Goal: Transaction & Acquisition: Purchase product/service

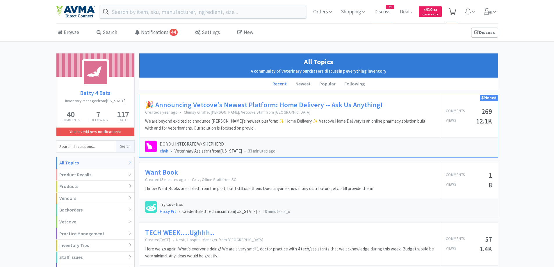
click at [454, 12] on icon at bounding box center [452, 11] width 7 height 6
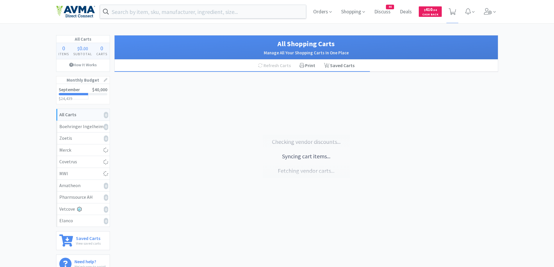
scroll to position [58, 0]
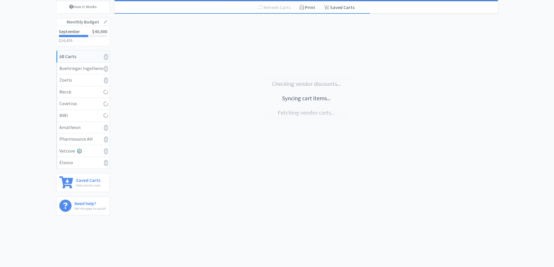
select select "1"
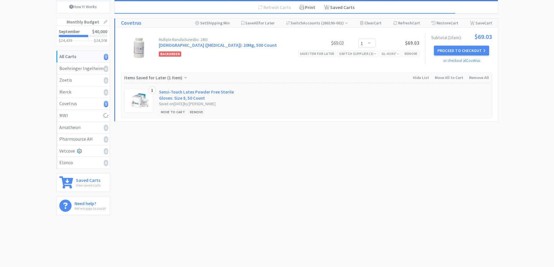
select select "2"
select select "3"
select select "1"
select select "25"
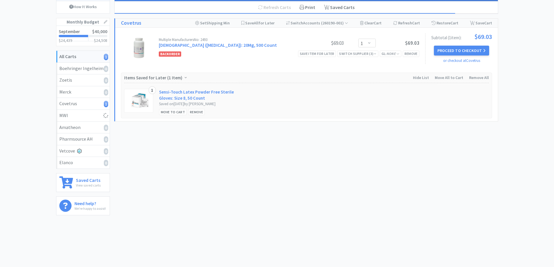
select select "1"
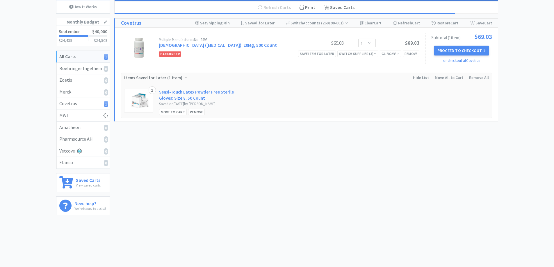
select select "1"
select select "20"
select select "1"
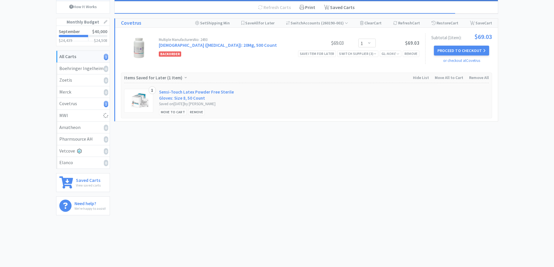
select select "1"
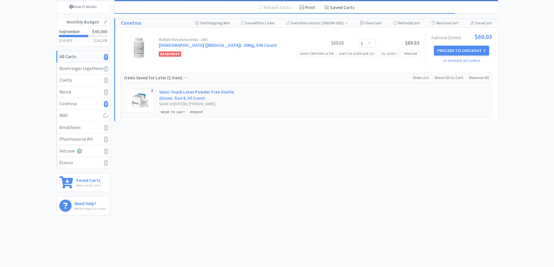
select select "10"
select select "1"
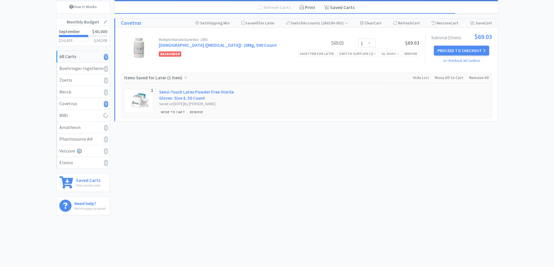
select select "1"
select select "5"
select select "1"
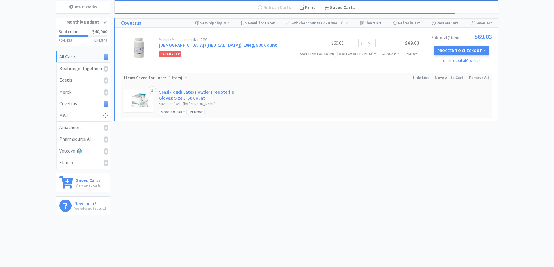
select select "1"
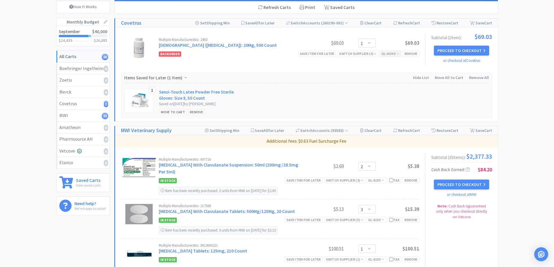
click at [392, 55] on icon "None" at bounding box center [391, 53] width 9 height 4
drag, startPoint x: 379, startPoint y: 79, endPoint x: 394, endPoint y: 79, distance: 15.4
click at [379, 79] on input "text" at bounding box center [379, 79] width 67 height 12
type input "6105"
click at [387, 92] on button "Update GL Code" at bounding box center [379, 92] width 67 height 10
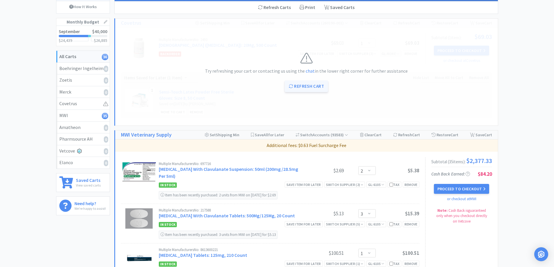
click at [312, 83] on button "Refresh Cart" at bounding box center [306, 87] width 43 height 12
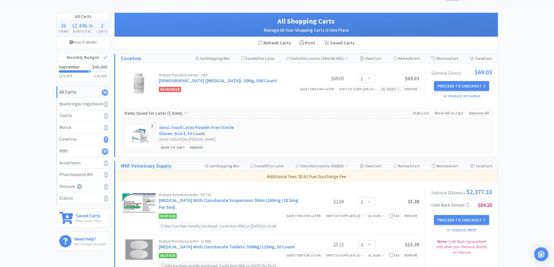
scroll to position [0, 0]
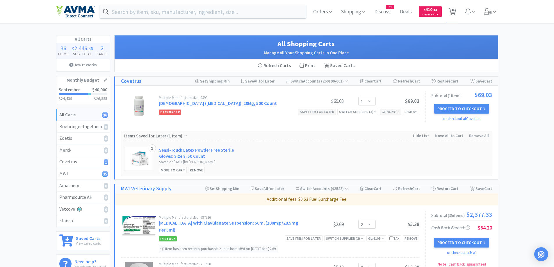
click at [312, 110] on div "Save item for later" at bounding box center [317, 112] width 38 height 6
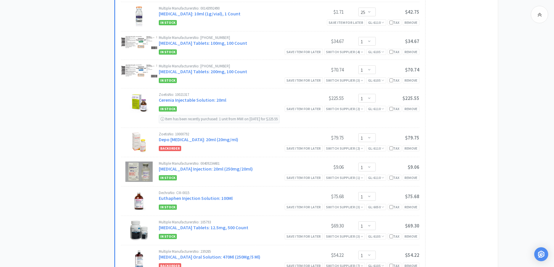
scroll to position [407, 0]
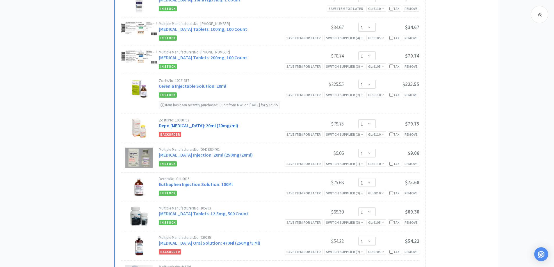
click at [173, 124] on link "Depo [MEDICAL_DATA]: 20ml (20mg/ml)" at bounding box center [198, 126] width 79 height 6
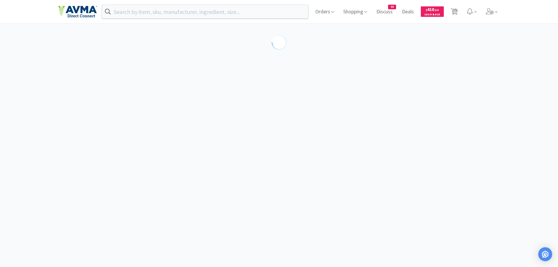
select select "80948"
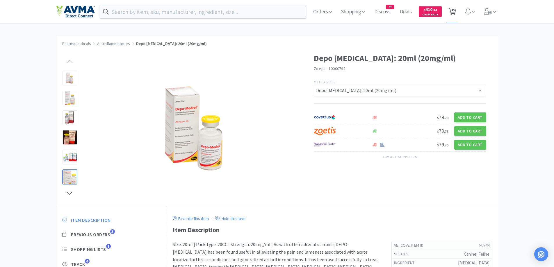
click at [451, 8] on icon at bounding box center [452, 11] width 7 height 6
select select "2"
select select "3"
select select "1"
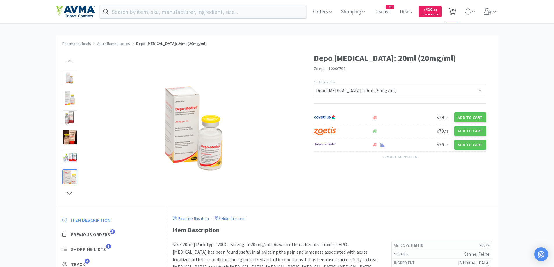
select select "25"
select select "1"
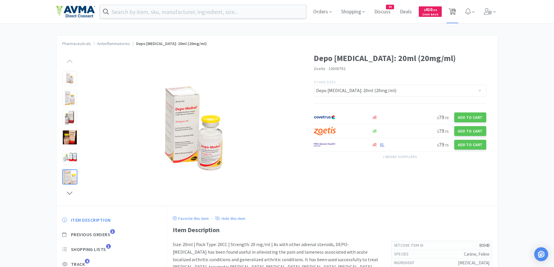
select select "1"
select select "20"
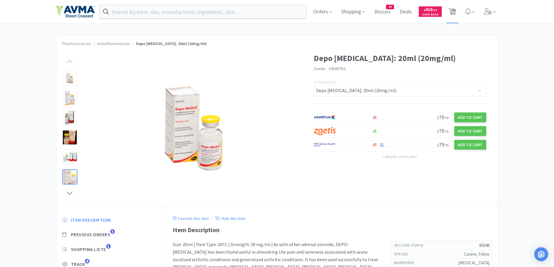
select select "1"
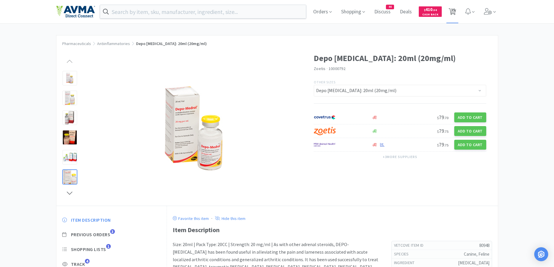
select select "1"
select select "10"
select select "1"
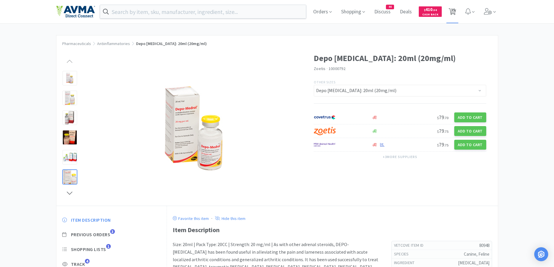
select select "1"
select select "5"
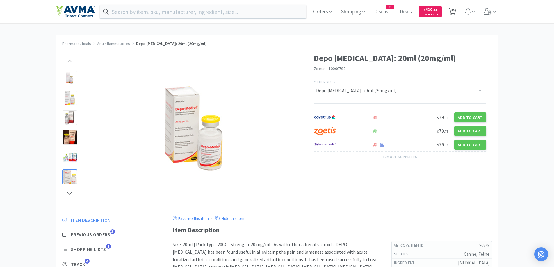
select select "1"
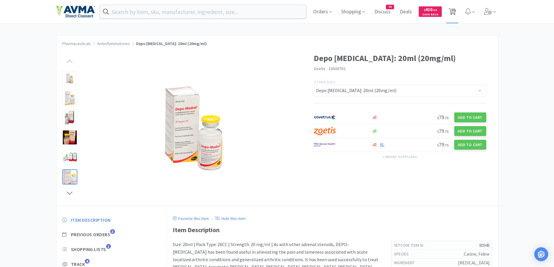
select select "1"
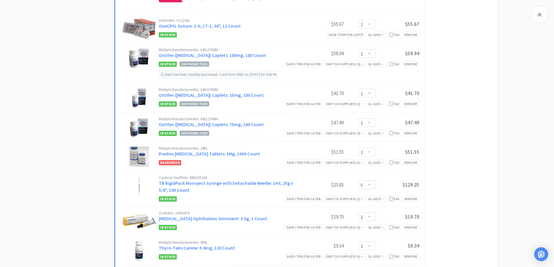
scroll to position [930, 0]
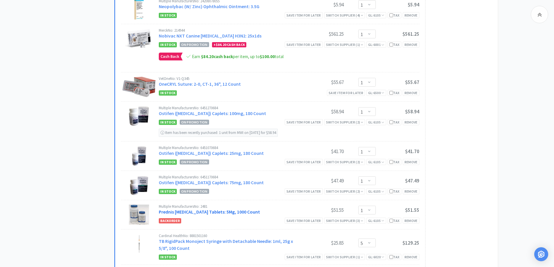
click at [218, 210] on link "Prednis [MEDICAL_DATA] Tablets: 5Mg, 1000 Count" at bounding box center [209, 212] width 101 height 6
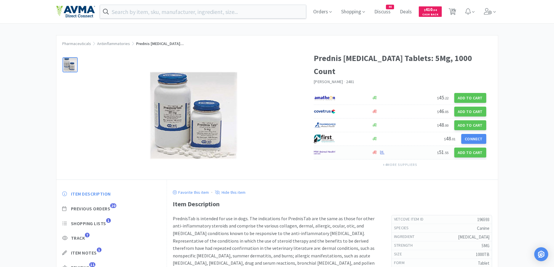
click at [353, 148] on div at bounding box center [340, 153] width 52 height 10
select select "1"
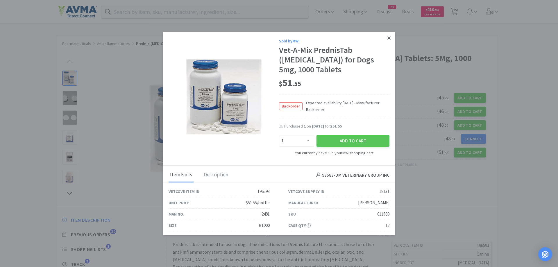
click at [387, 37] on icon at bounding box center [388, 37] width 3 height 5
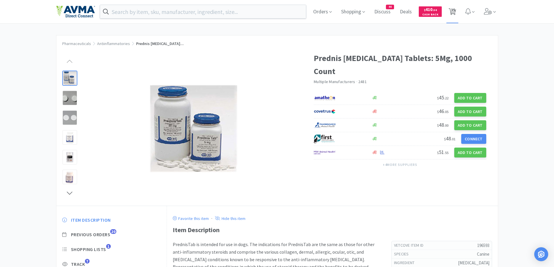
click at [454, 10] on span "35" at bounding box center [453, 9] width 4 height 23
select select "2"
select select "3"
select select "1"
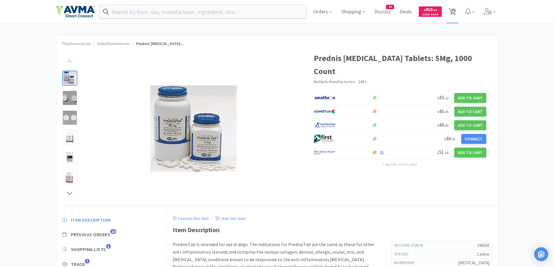
select select "25"
select select "1"
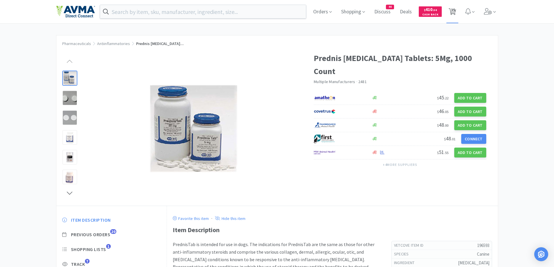
select select "1"
select select "20"
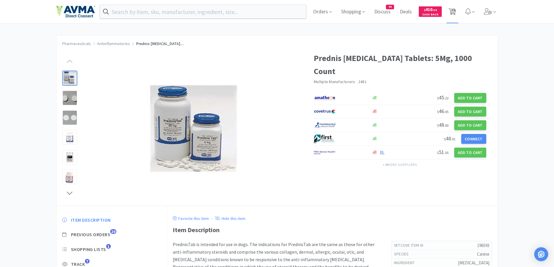
select select "1"
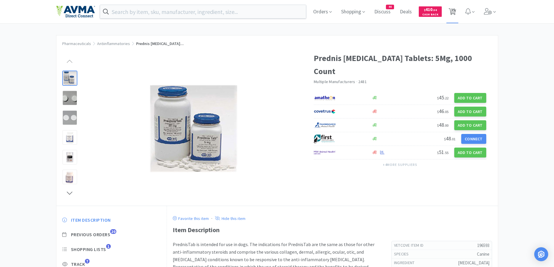
select select "1"
select select "10"
select select "1"
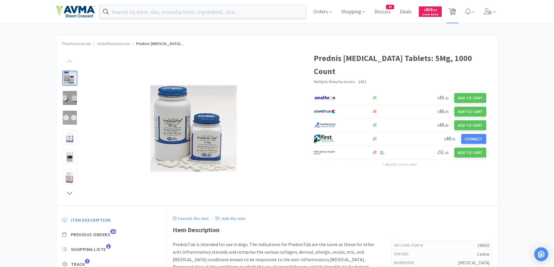
select select "1"
select select "5"
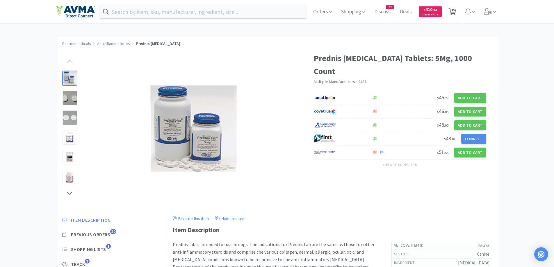
select select "1"
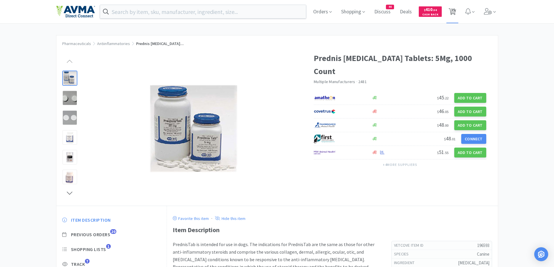
select select "1"
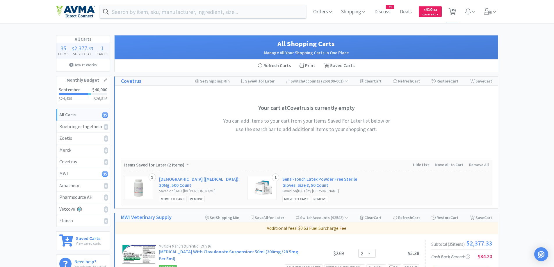
scroll to position [174, 0]
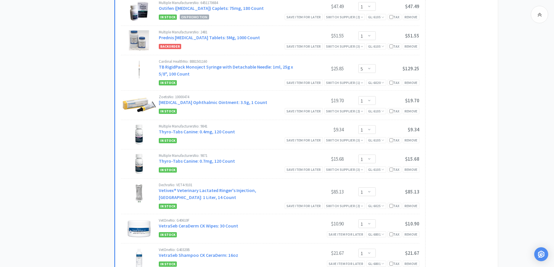
scroll to position [1163, 0]
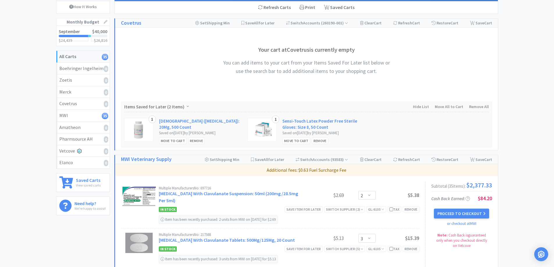
scroll to position [0, 0]
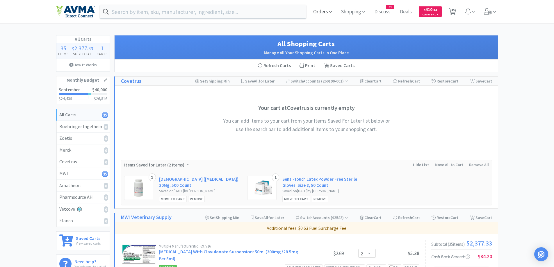
click at [322, 6] on span "Orders" at bounding box center [322, 11] width 23 height 23
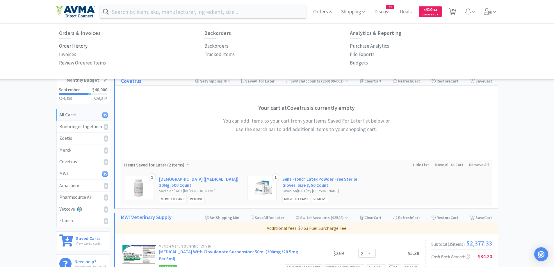
click at [84, 46] on p "Order History" at bounding box center [73, 46] width 28 height 8
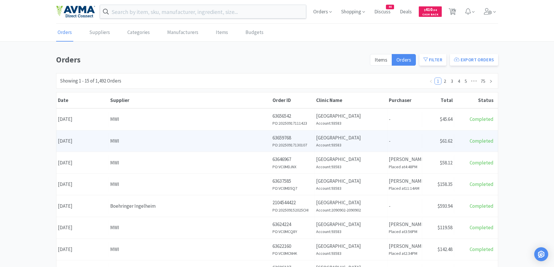
click at [173, 137] on div "Supplier MWI" at bounding box center [190, 141] width 162 height 15
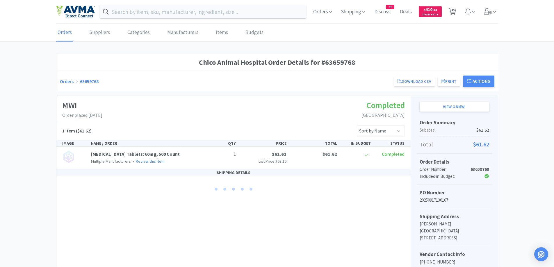
scroll to position [67, 0]
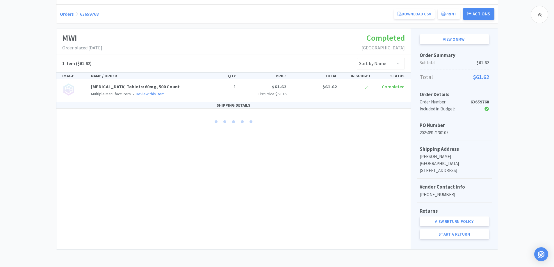
click at [519, 160] on div "Chico Animal Hospital Order Details for #63659768 Orders 63659768 Download CSV …" at bounding box center [277, 118] width 554 height 264
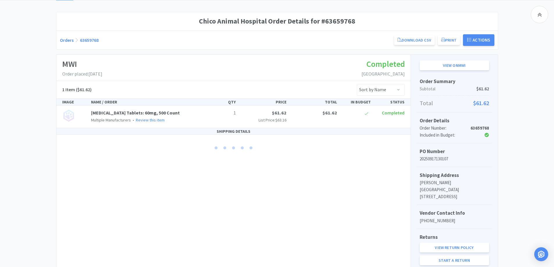
scroll to position [9, 0]
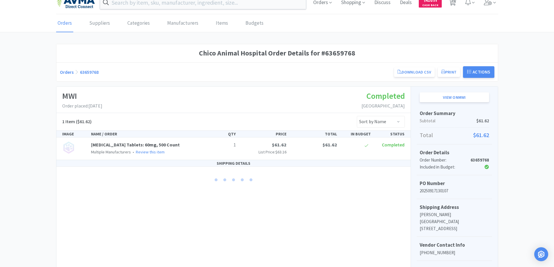
click at [67, 73] on link "Orders" at bounding box center [67, 72] width 14 height 6
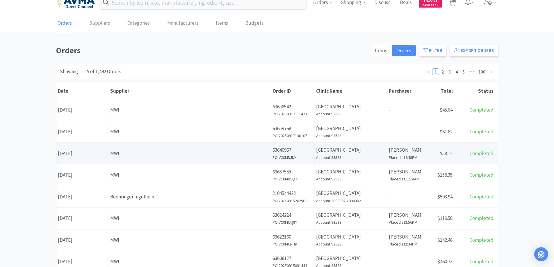
click at [151, 161] on div "Supplier MWI" at bounding box center [190, 153] width 162 height 15
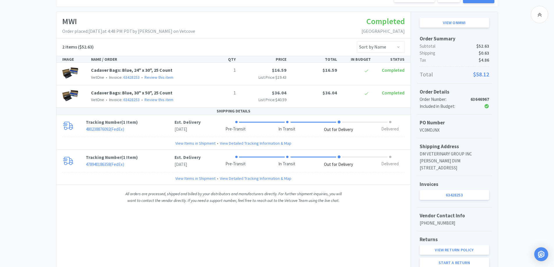
scroll to position [116, 0]
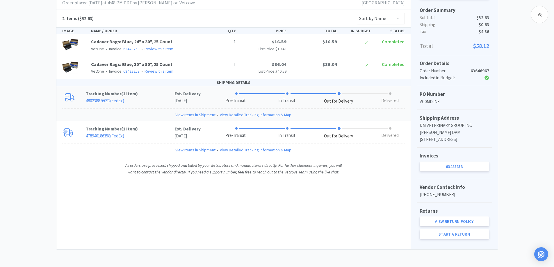
click at [161, 90] on p "Tracking Number ( 1 Item )" at bounding box center [130, 93] width 89 height 7
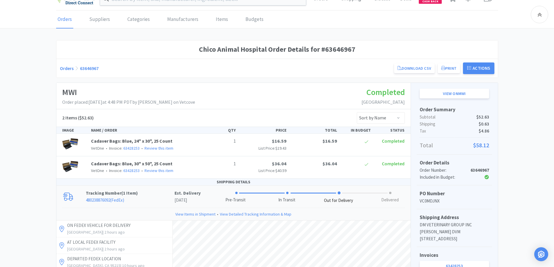
scroll to position [0, 0]
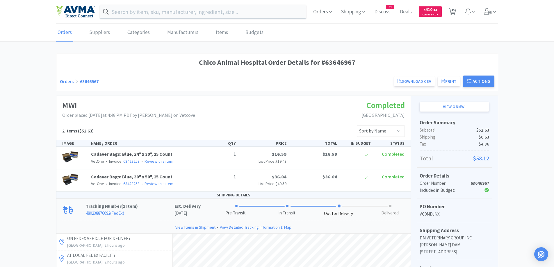
click at [59, 77] on div "Orders 63646967 Download CSV Print Chico Animal Hospital Order for MWI PO Numbe…" at bounding box center [276, 81] width 441 height 19
click at [62, 81] on link "Orders" at bounding box center [67, 81] width 14 height 6
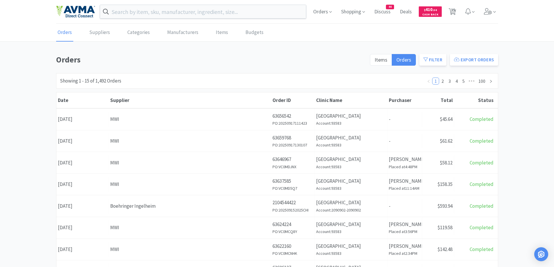
scroll to position [58, 0]
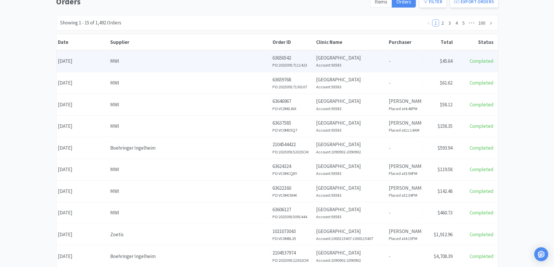
click at [133, 65] on div "MWI" at bounding box center [189, 61] width 159 height 8
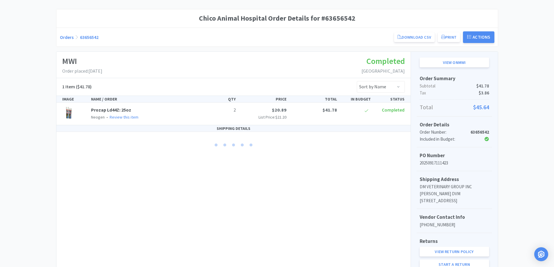
scroll to position [58, 0]
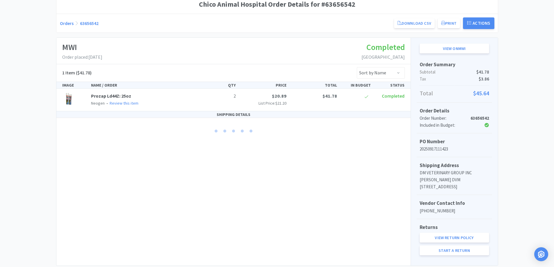
click at [15, 109] on div "Chico Animal Hospital Order Details for #63656542 Orders 63656542 Download CSV …" at bounding box center [277, 130] width 554 height 271
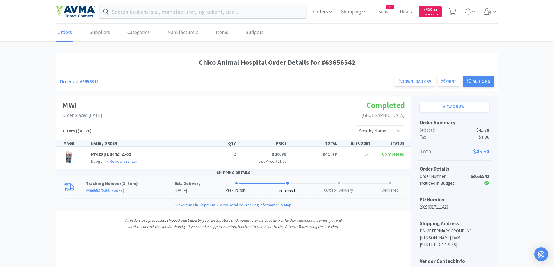
click at [144, 190] on p "448869378360 ( FedEx )" at bounding box center [130, 190] width 89 height 7
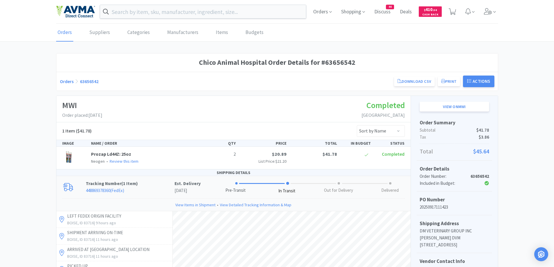
scroll to position [58, 0]
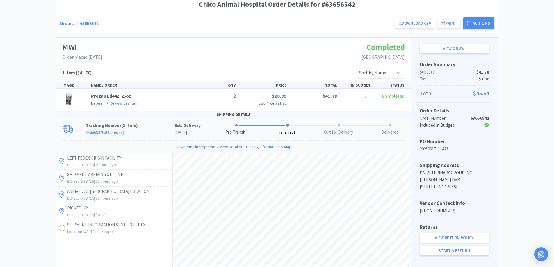
click at [25, 111] on div "Chico Animal Hospital Order Details for #63656542 Orders 63656542 Download CSV …" at bounding box center [277, 198] width 554 height 407
drag, startPoint x: 23, startPoint y: 95, endPoint x: 39, endPoint y: 69, distance: 30.8
click at [23, 95] on div "Chico Animal Hospital Order Details for #63656542 Orders 63656542 Download CSV …" at bounding box center [277, 198] width 554 height 407
click at [66, 23] on link "Orders" at bounding box center [67, 23] width 14 height 6
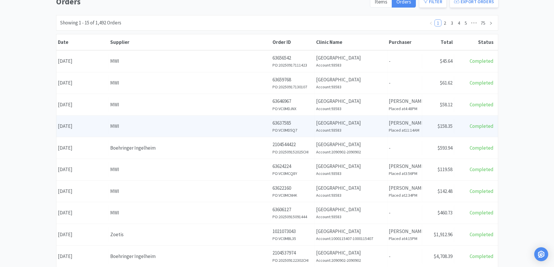
click at [151, 124] on div "MWI" at bounding box center [189, 126] width 159 height 8
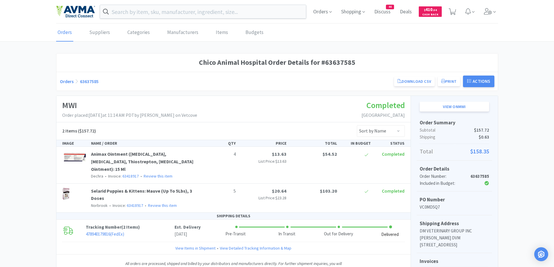
click at [60, 83] on link "Orders" at bounding box center [67, 81] width 14 height 6
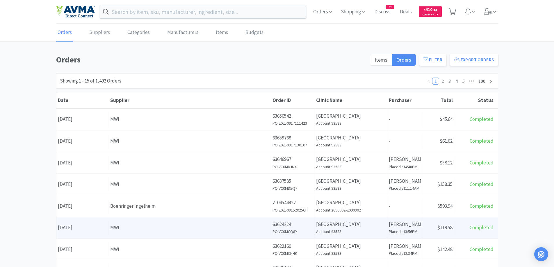
click at [187, 223] on div "Supplier MWI" at bounding box center [190, 227] width 162 height 15
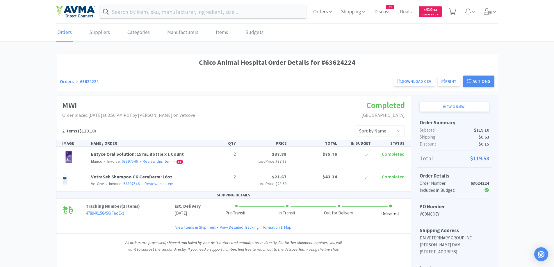
click at [63, 78] on div "Orders 63624224 Download CSV Print Chico Animal Hospital Order for MWI PO Numbe…" at bounding box center [277, 82] width 434 height 12
click at [65, 86] on div "Orders 63624224 Download CSV Print Chico Animal Hospital Order for MWI PO Numbe…" at bounding box center [277, 82] width 434 height 12
click at [66, 81] on link "Orders" at bounding box center [67, 81] width 14 height 6
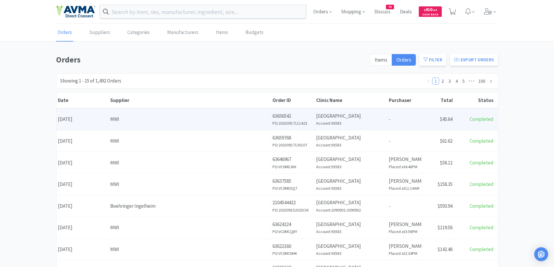
click at [159, 119] on div "MWI" at bounding box center [189, 119] width 159 height 8
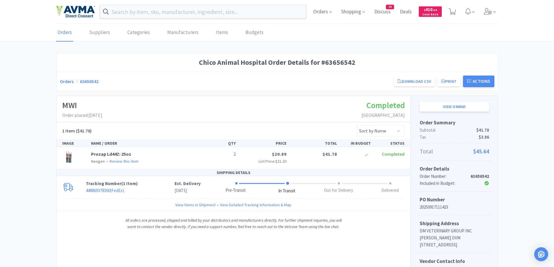
click at [69, 83] on link "Orders" at bounding box center [67, 81] width 14 height 6
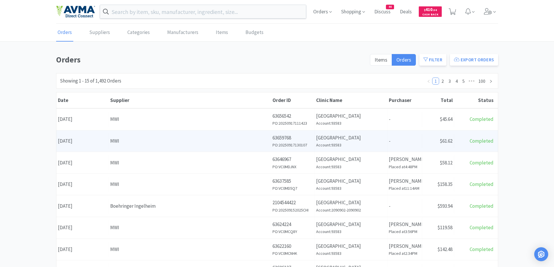
click at [132, 143] on div "MWI" at bounding box center [189, 141] width 159 height 8
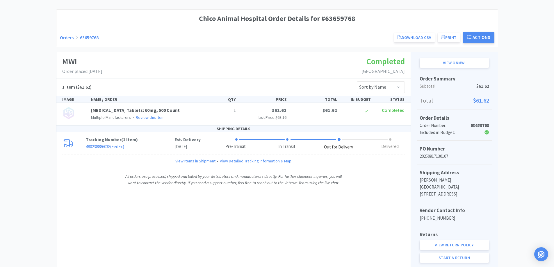
scroll to position [58, 0]
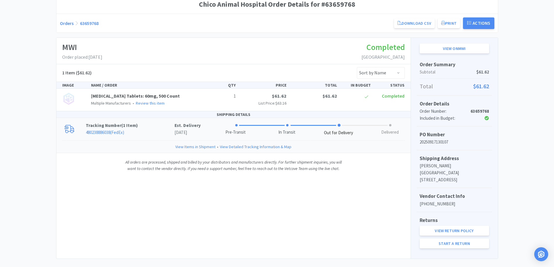
click at [137, 126] on p "Tracking Number ( 1 Item )" at bounding box center [130, 125] width 89 height 7
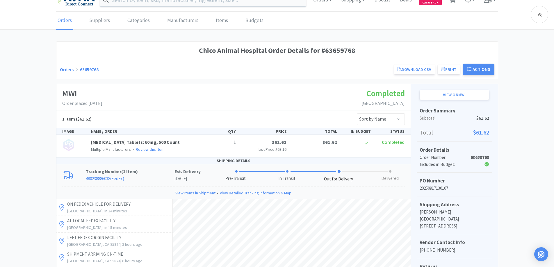
scroll to position [0, 0]
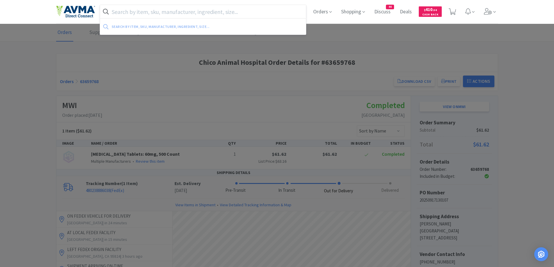
click at [164, 13] on input "text" at bounding box center [203, 11] width 206 height 13
paste input "PancreVed Tablets: 425mg"
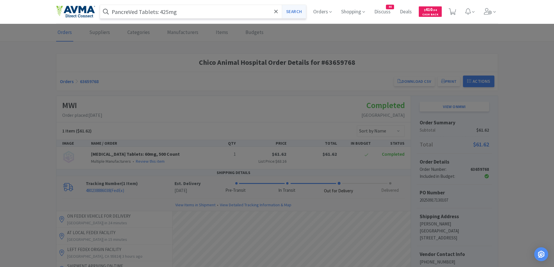
type input "PancreVed Tablets: 425mg"
click at [298, 10] on button "Search" at bounding box center [294, 11] width 24 height 13
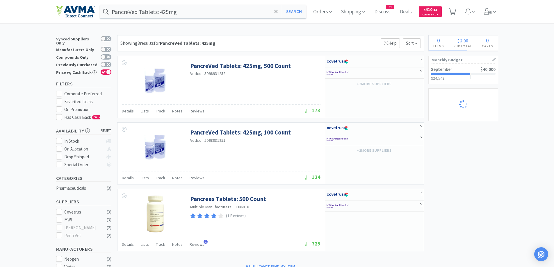
click at [267, 30] on div "PancreVed Tablets: 425mg Search Orders Shopping Discuss Discuss 44 Deals Deals …" at bounding box center [277, 181] width 554 height 363
click at [494, 161] on div "× Filter Results Synced Suppliers Only Manufacturers Only Compounds Only Previo…" at bounding box center [277, 199] width 442 height 328
select select "2"
select select "3"
select select "1"
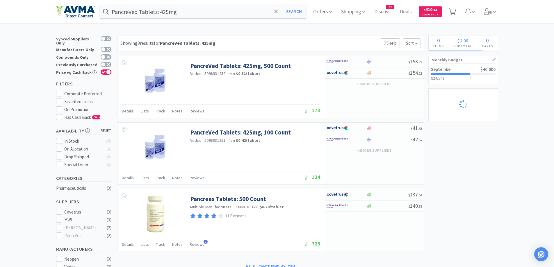
select select "1"
select select "25"
select select "1"
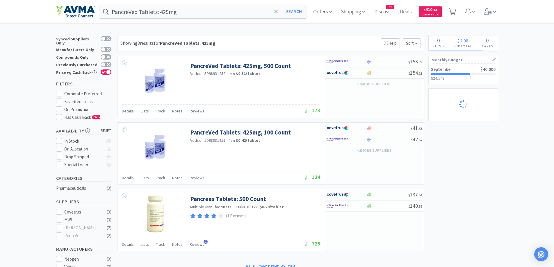
select select "1"
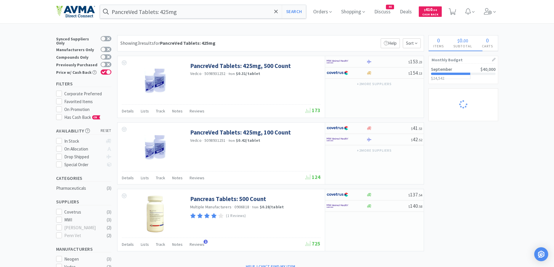
select select "20"
select select "1"
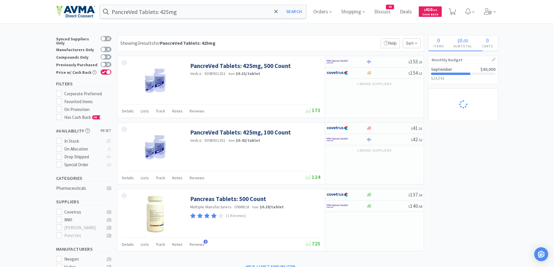
select select "1"
select select "10"
select select "1"
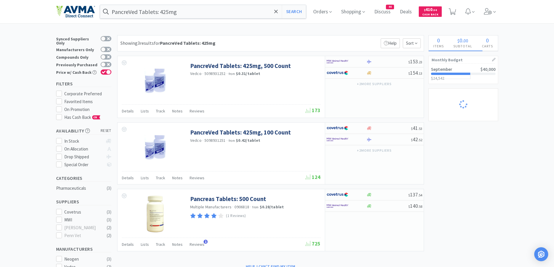
select select "1"
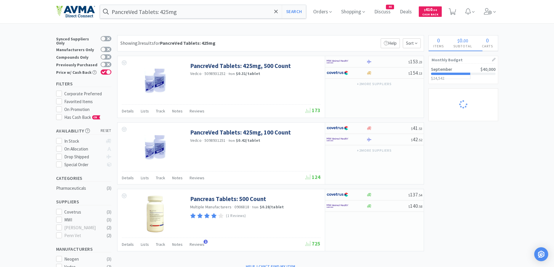
select select "5"
select select "1"
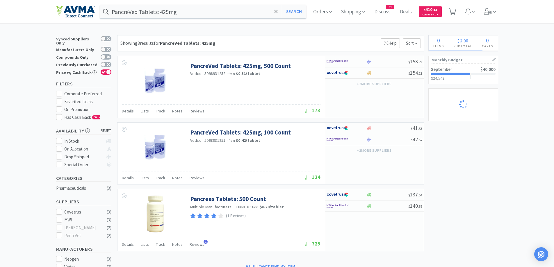
select select "1"
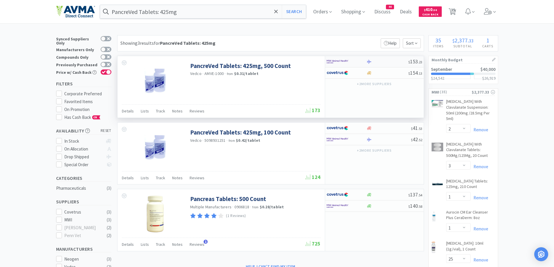
click at [360, 63] on div at bounding box center [346, 62] width 40 height 10
select select "12"
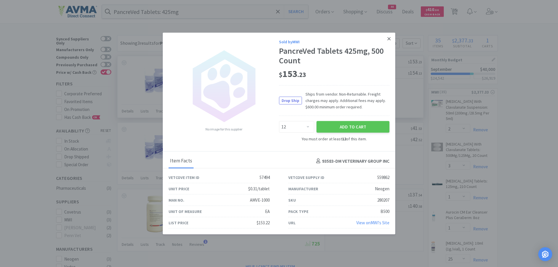
click at [390, 37] on icon at bounding box center [388, 38] width 3 height 3
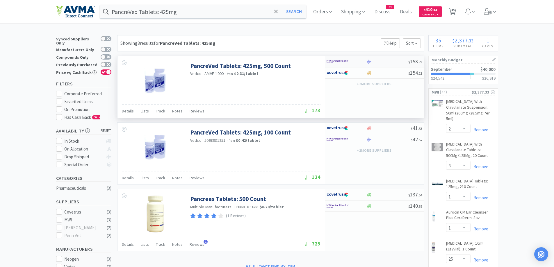
click at [355, 56] on div "$ 153 . 23" at bounding box center [374, 61] width 99 height 11
select select "12"
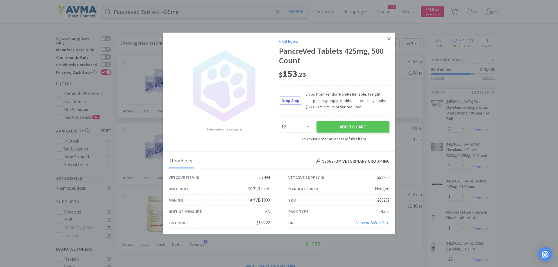
click at [390, 38] on icon at bounding box center [388, 38] width 3 height 3
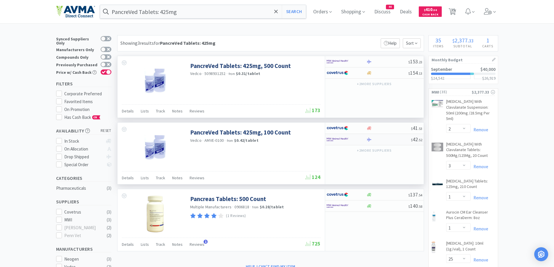
click at [346, 137] on img at bounding box center [337, 139] width 22 height 9
select select "12"
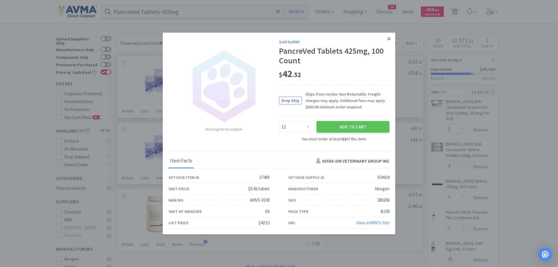
click at [390, 38] on icon at bounding box center [388, 38] width 3 height 5
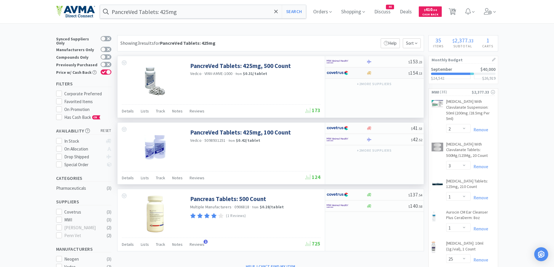
click at [386, 74] on div at bounding box center [387, 73] width 42 height 4
select select "1"
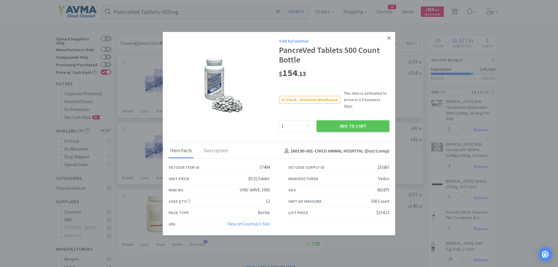
click at [390, 40] on icon at bounding box center [388, 37] width 3 height 3
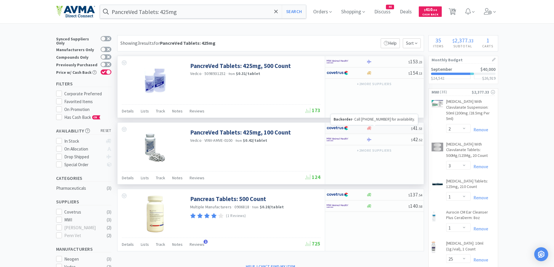
click at [369, 129] on icon at bounding box center [369, 127] width 4 height 3
select select "1"
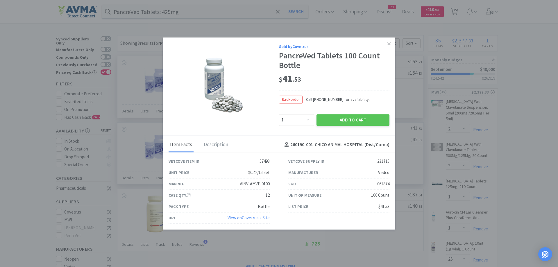
click at [386, 41] on link at bounding box center [389, 43] width 10 height 12
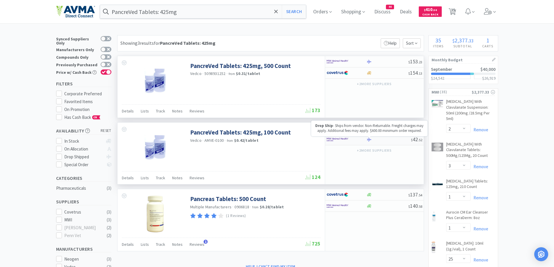
click at [371, 139] on icon at bounding box center [369, 139] width 4 height 4
select select "12"
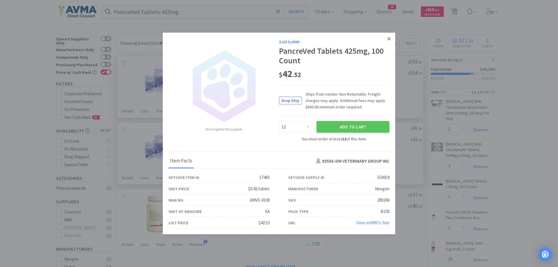
click at [391, 39] on link at bounding box center [389, 39] width 10 height 12
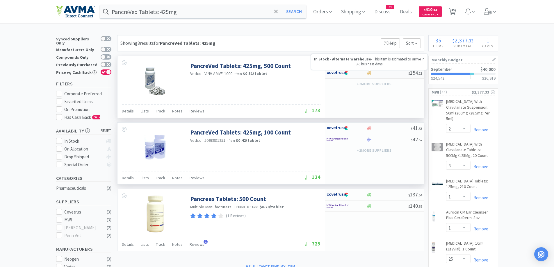
click at [367, 75] on icon at bounding box center [369, 73] width 4 height 4
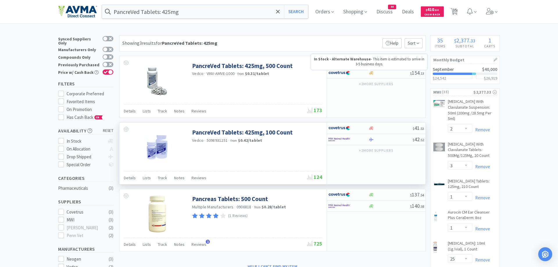
select select "1"
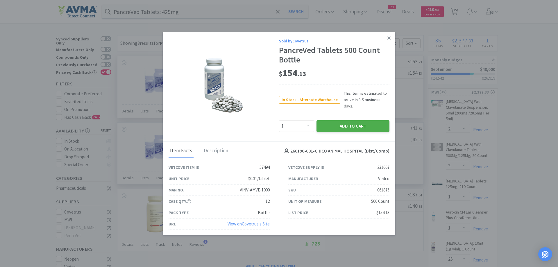
click at [352, 124] on button "Add to Cart" at bounding box center [353, 126] width 73 height 12
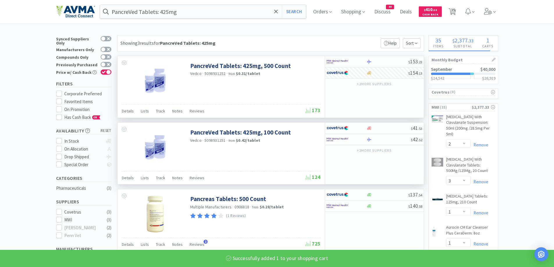
select select "1"
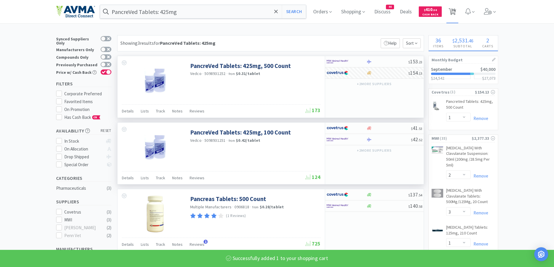
click at [455, 11] on span "36" at bounding box center [453, 9] width 4 height 23
select select "1"
select select "2"
select select "3"
select select "1"
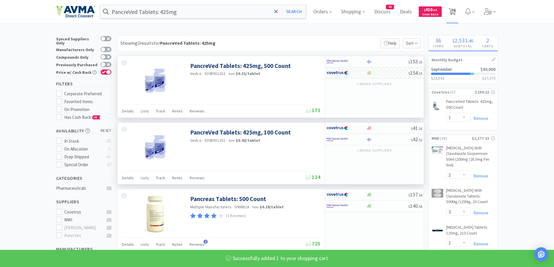
select select "1"
select select "25"
select select "1"
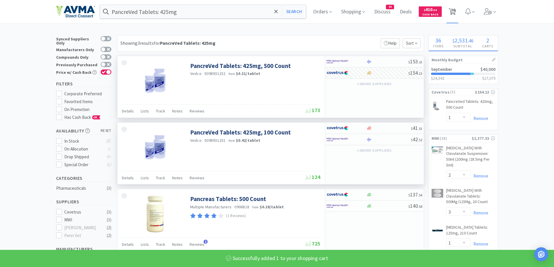
select select "1"
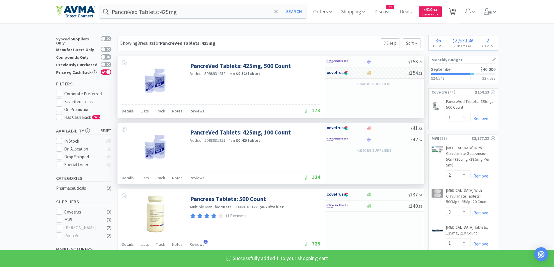
select select "20"
select select "1"
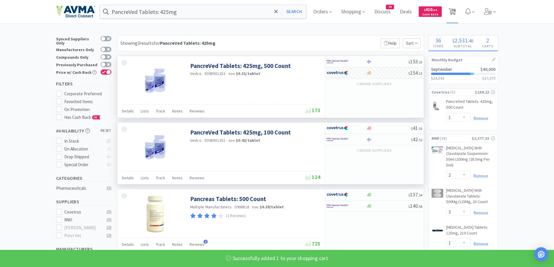
select select "1"
select select "10"
select select "1"
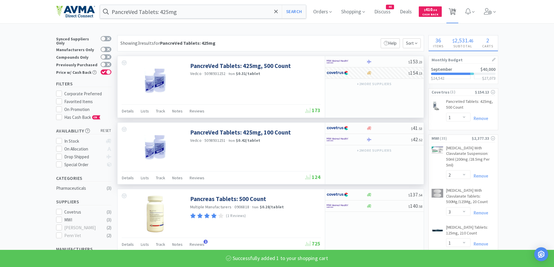
select select "1"
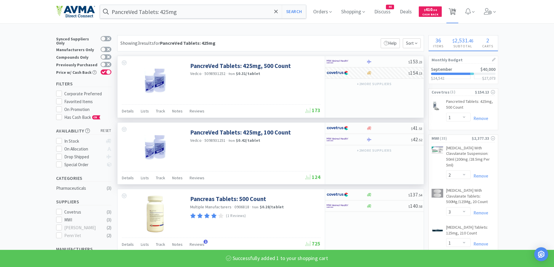
select select "5"
select select "1"
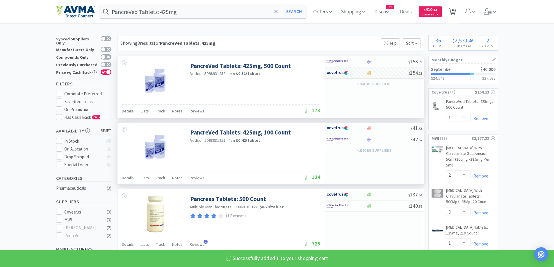
select select "1"
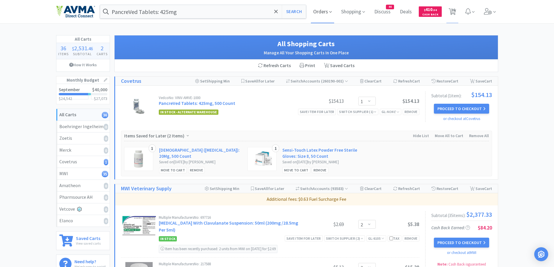
click at [320, 15] on span "Orders" at bounding box center [322, 11] width 23 height 23
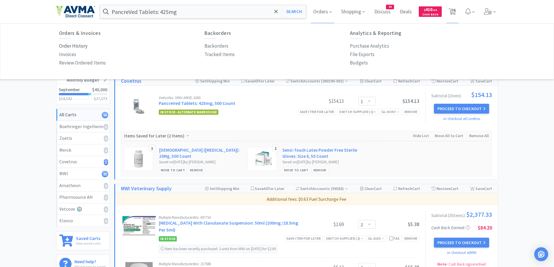
click at [83, 45] on p "Order History" at bounding box center [73, 46] width 28 height 8
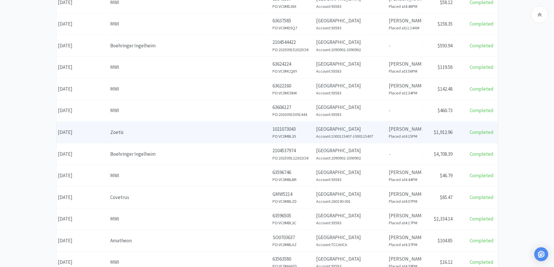
scroll to position [174, 0]
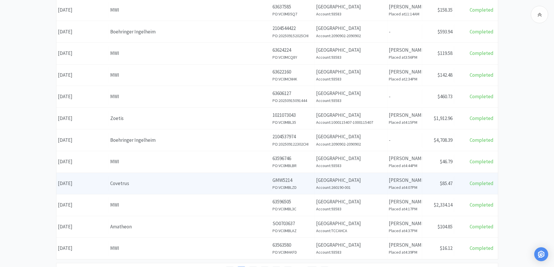
click at [145, 192] on div "Date September 12th, 2025 Supplier Covetrus Order ID GMW5214 PO: VC0MBLZD Clini…" at bounding box center [276, 184] width 441 height 22
click at [140, 180] on div "Covetrus" at bounding box center [189, 184] width 159 height 8
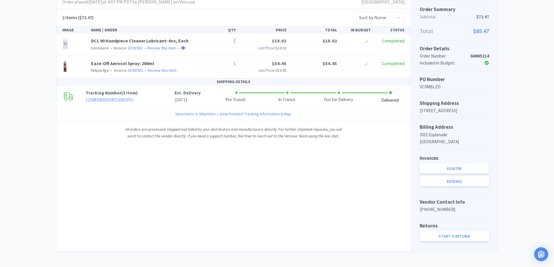
scroll to position [115, 0]
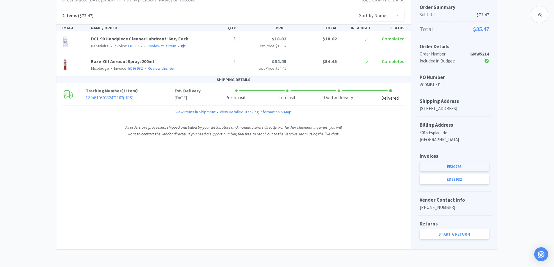
click at [453, 167] on link "EE30795" at bounding box center [453, 167] width 69 height 10
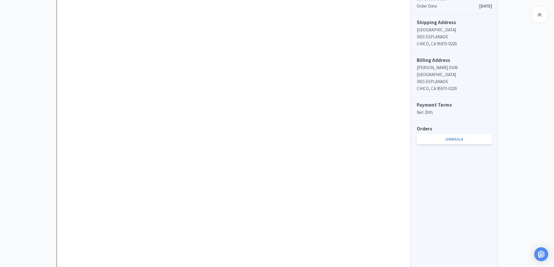
scroll to position [280, 0]
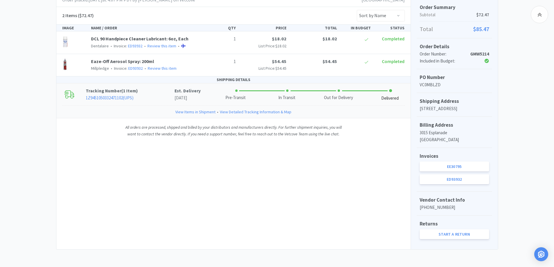
scroll to position [115, 0]
click at [448, 177] on link "ED93932" at bounding box center [453, 179] width 69 height 10
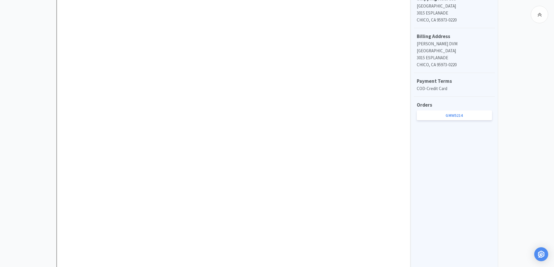
scroll to position [321, 0]
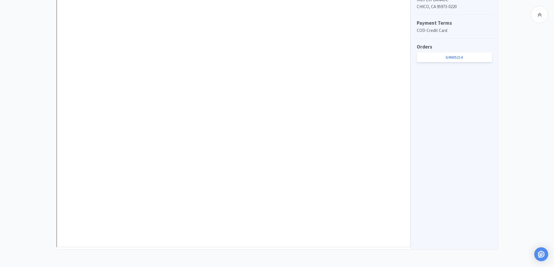
click at [466, 181] on div "Invoice Summary Subtotal $54.45 Shipping $1.00 Fees $13.11 Tax $5.04 Total $73.…" at bounding box center [453, 10] width 87 height 477
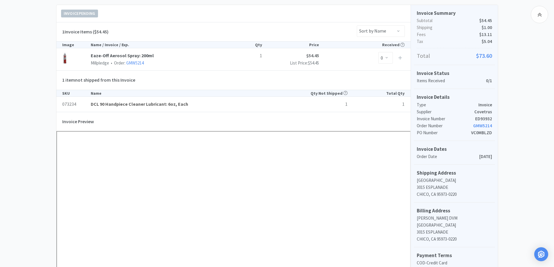
scroll to position [0, 0]
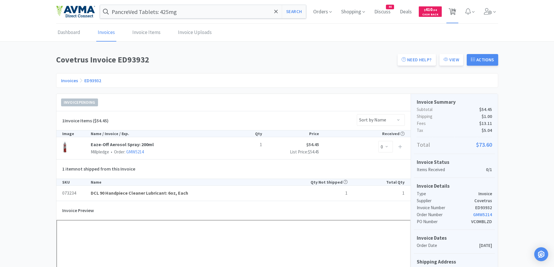
click at [453, 8] on span "36" at bounding box center [453, 9] width 4 height 23
select select "1"
select select "2"
select select "3"
select select "1"
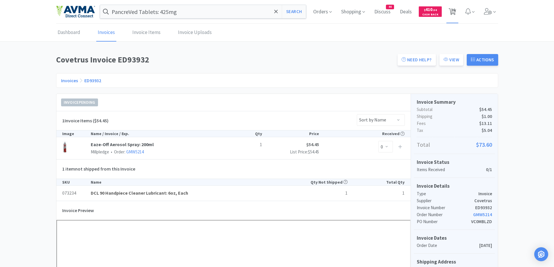
select select "1"
select select "25"
select select "1"
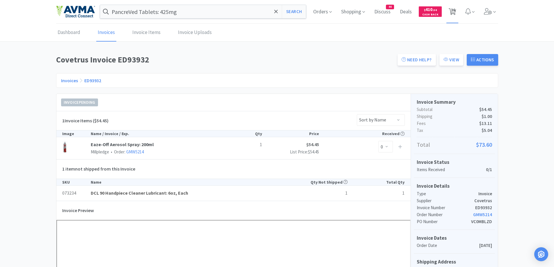
select select "1"
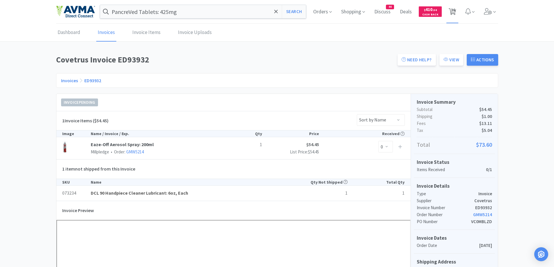
select select "20"
select select "1"
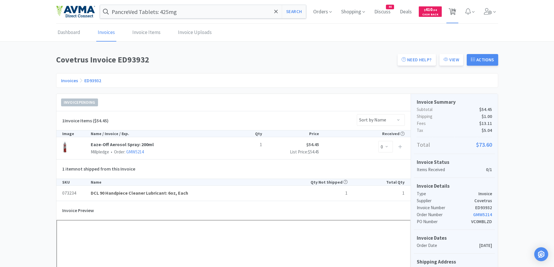
select select "1"
select select "10"
select select "1"
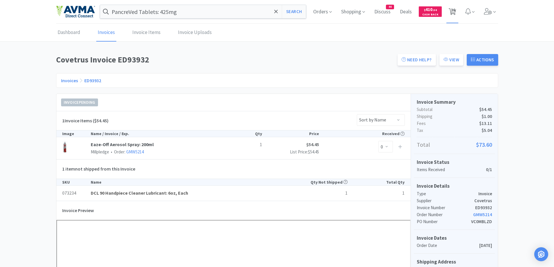
select select "1"
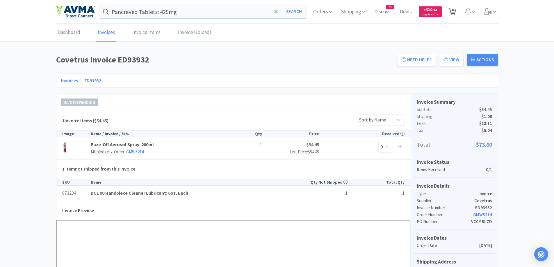
select select "5"
select select "1"
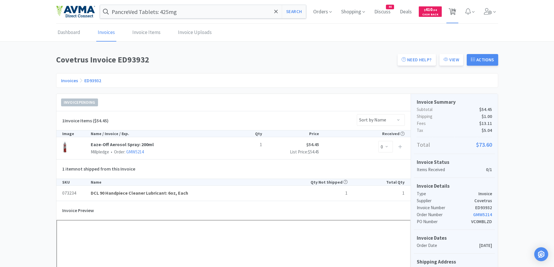
select select "1"
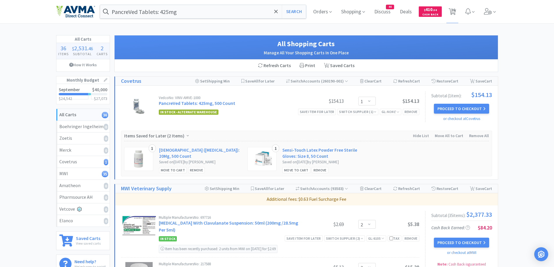
click at [191, 103] on link "PancreVed Tablets: 425mg, 500 Count" at bounding box center [197, 103] width 76 height 6
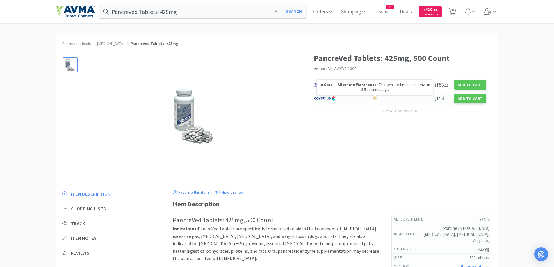
click at [369, 99] on div at bounding box center [343, 99] width 58 height 10
select select "1"
click at [380, 102] on div "$ 154 . 13 Add to Cart" at bounding box center [400, 99] width 172 height 14
select select "1"
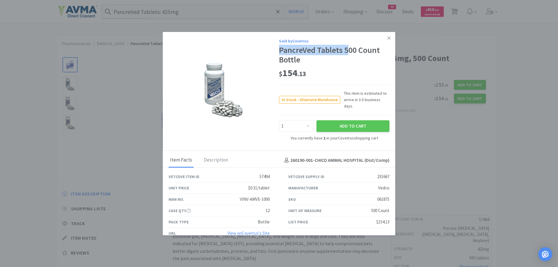
drag, startPoint x: 277, startPoint y: 49, endPoint x: 346, endPoint y: 50, distance: 68.9
click at [346, 50] on div "PancreVed Tablets 500 Count Bottle" at bounding box center [334, 54] width 110 height 19
click at [209, 157] on div "Description" at bounding box center [215, 160] width 27 height 15
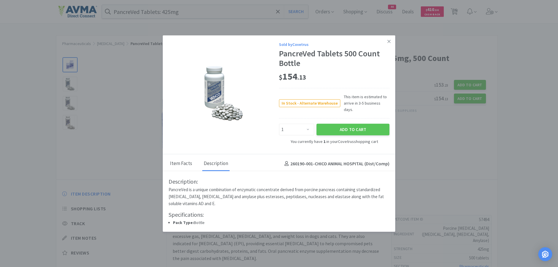
click at [181, 166] on div "Item Facts" at bounding box center [181, 164] width 25 height 15
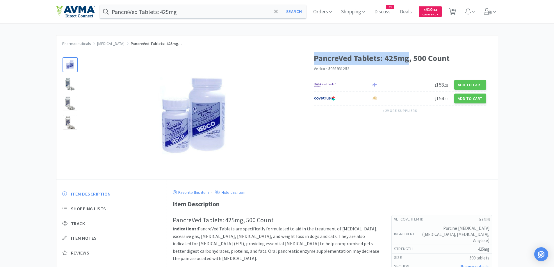
drag, startPoint x: 408, startPoint y: 59, endPoint x: 315, endPoint y: 55, distance: 92.8
click at [315, 55] on h1 "PancreVed Tablets: 425mg, 500 Count" at bounding box center [400, 58] width 172 height 13
copy h1 "PancreVed Tablets: 425mg"
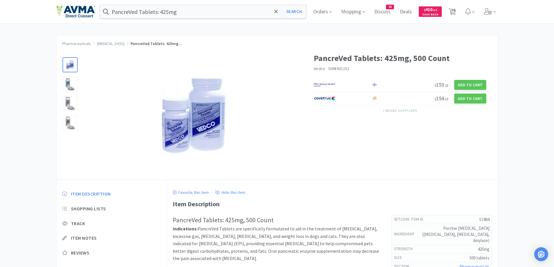
click at [29, 34] on div "PancreVed Tablets: 425mg Search Orders Shopping Discuss Discuss 44 Deals Deals …" at bounding box center [277, 168] width 554 height 337
click at [454, 11] on span "36" at bounding box center [453, 9] width 4 height 23
select select "1"
select select "2"
select select "3"
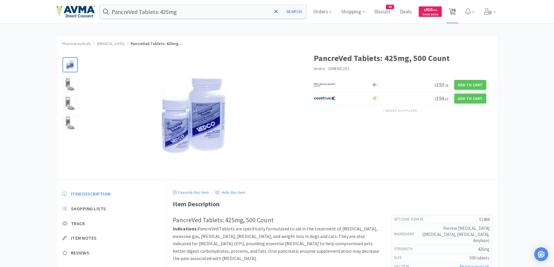
select select "1"
select select "25"
select select "1"
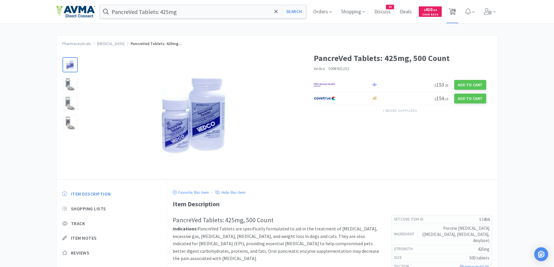
select select "1"
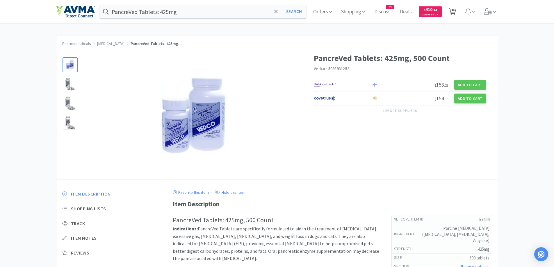
select select "1"
select select "20"
select select "1"
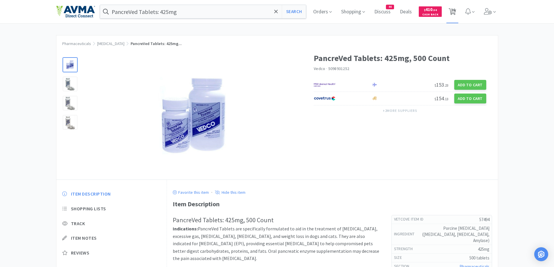
select select "1"
select select "10"
select select "1"
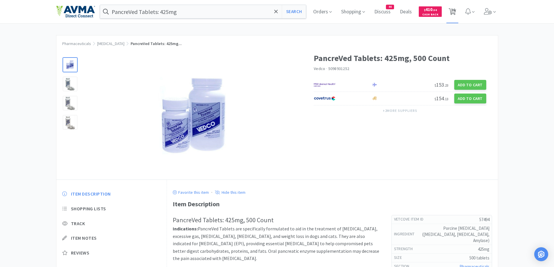
select select "1"
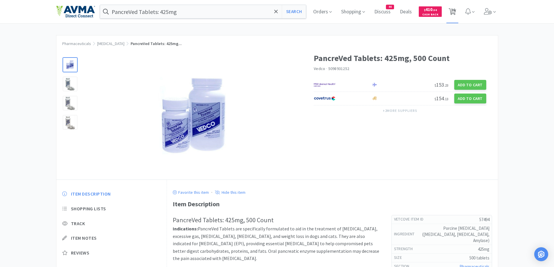
select select "1"
select select "5"
select select "1"
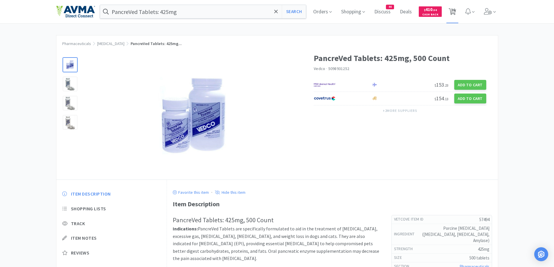
select select "1"
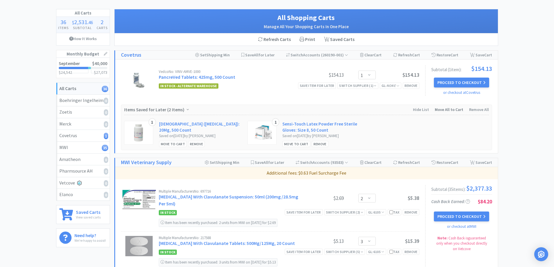
scroll to position [58, 0]
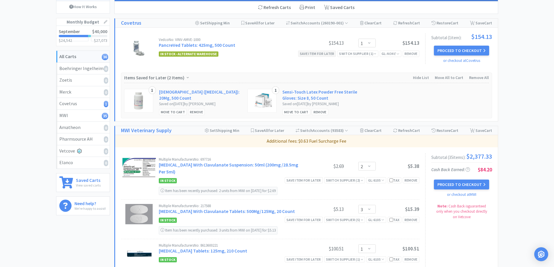
click at [322, 55] on div "Save item for later" at bounding box center [317, 54] width 38 height 6
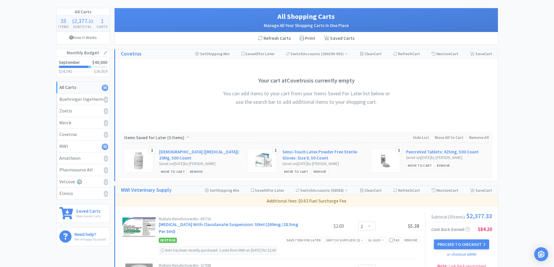
scroll to position [0, 0]
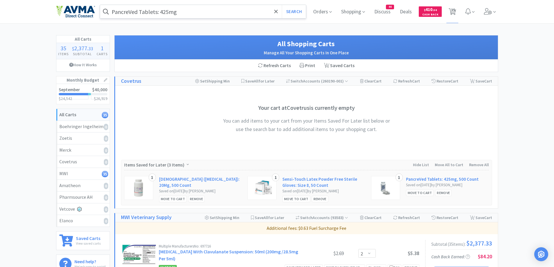
click at [181, 7] on input "PancreVed Tablets: 425mg" at bounding box center [203, 11] width 206 height 13
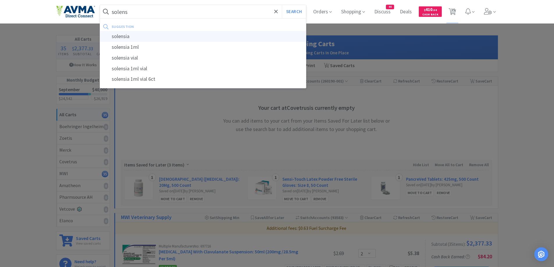
type input "solensia"
select select "2"
select select "3"
select select "1"
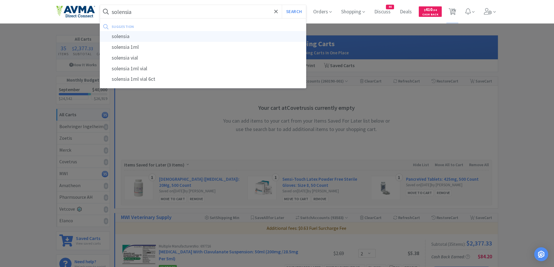
select select "25"
select select "1"
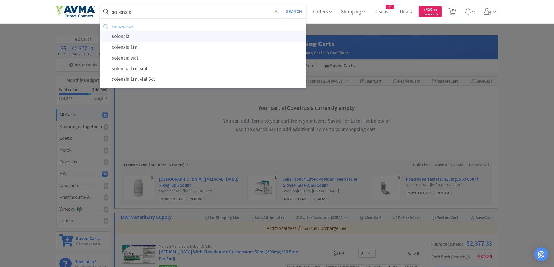
select select "1"
select select "20"
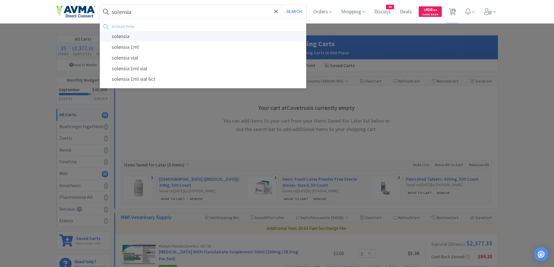
select select "1"
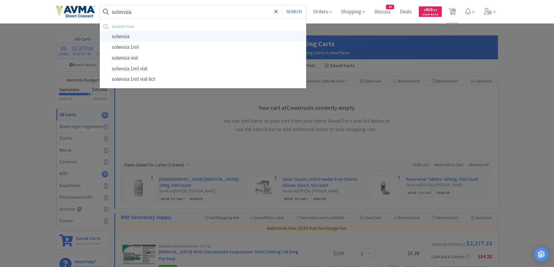
select select "1"
select select "10"
select select "1"
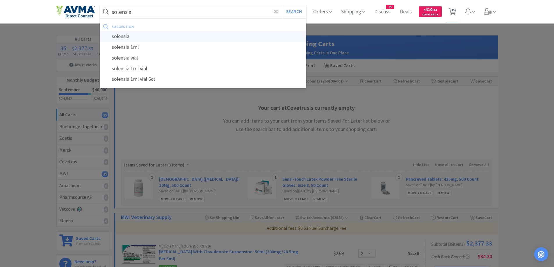
select select "1"
select select "5"
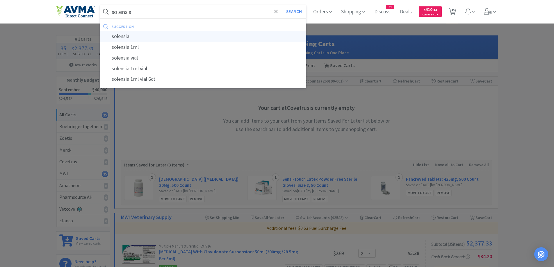
select select "1"
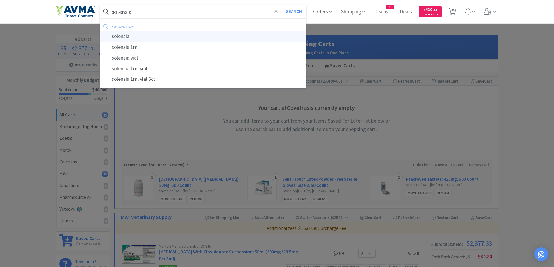
select select "1"
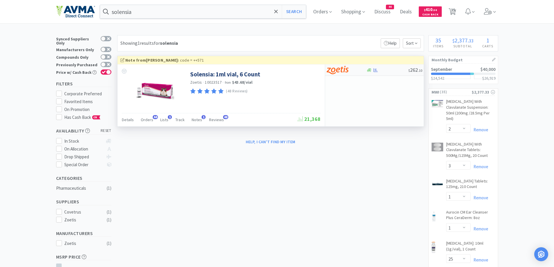
click at [360, 67] on div at bounding box center [346, 70] width 40 height 10
select select "1"
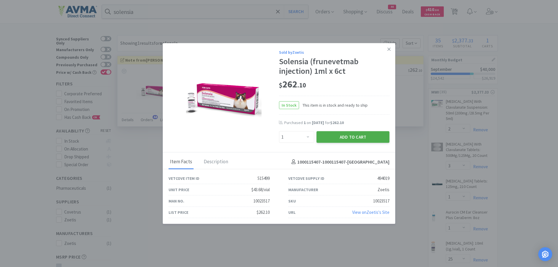
click at [370, 137] on button "Add to Cart" at bounding box center [353, 137] width 73 height 12
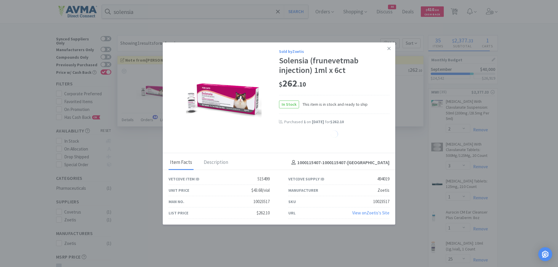
select select "1"
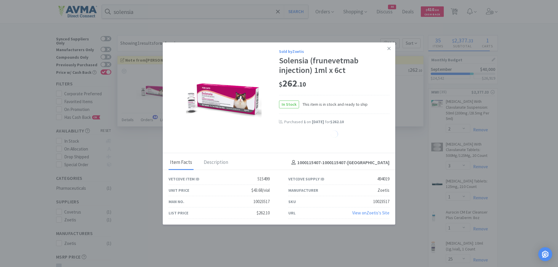
select select "1"
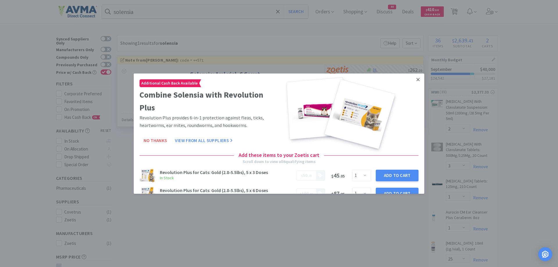
click at [416, 76] on link at bounding box center [418, 79] width 10 height 12
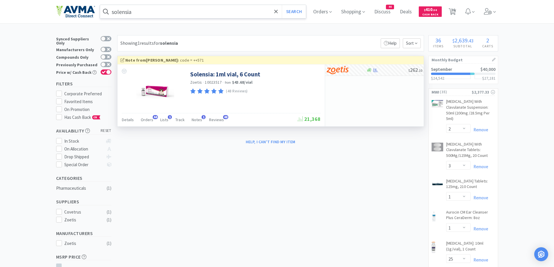
click at [150, 16] on input "solensia" at bounding box center [203, 11] width 206 height 13
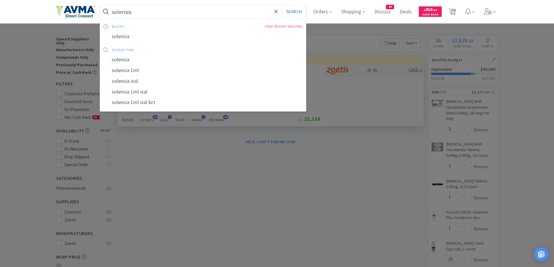
paste input "Insulin"
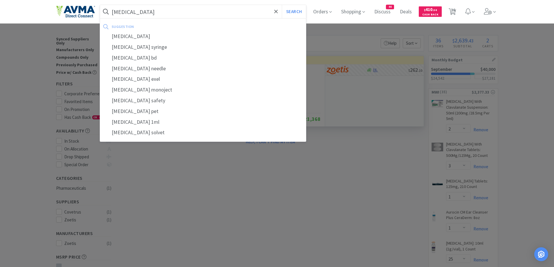
type input "Insulin"
click at [282, 5] on button "Search" at bounding box center [294, 11] width 24 height 13
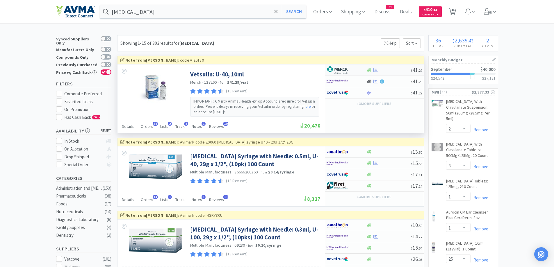
click at [363, 69] on div at bounding box center [346, 70] width 40 height 10
select select "2"
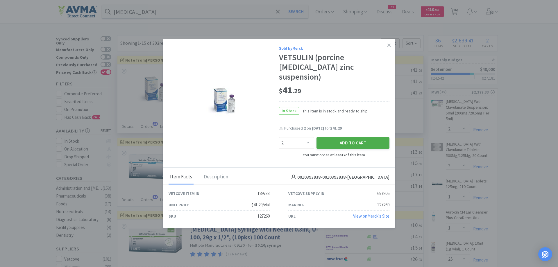
click at [367, 140] on button "Add to Cart" at bounding box center [353, 143] width 73 height 12
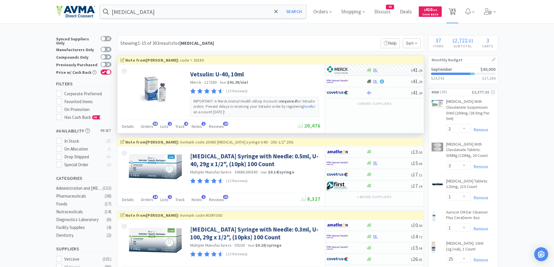
click at [451, 10] on icon at bounding box center [452, 11] width 7 height 6
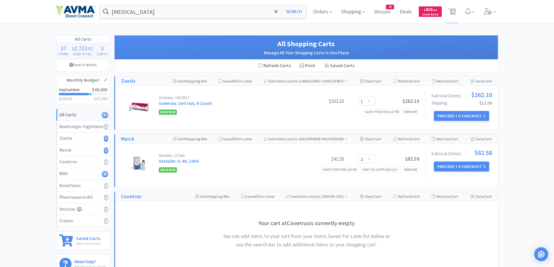
scroll to position [58, 0]
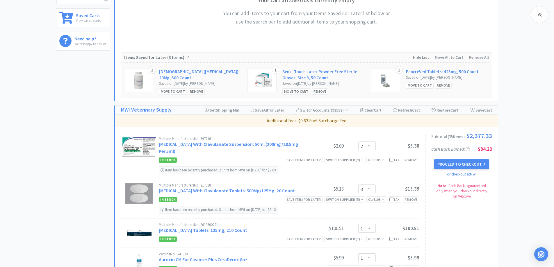
scroll to position [233, 0]
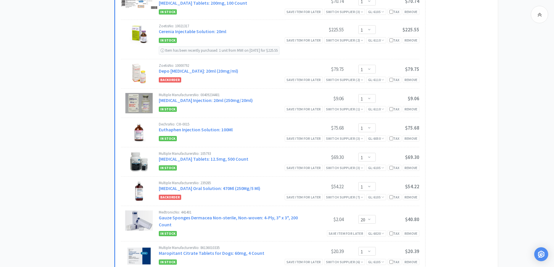
scroll to position [581, 0]
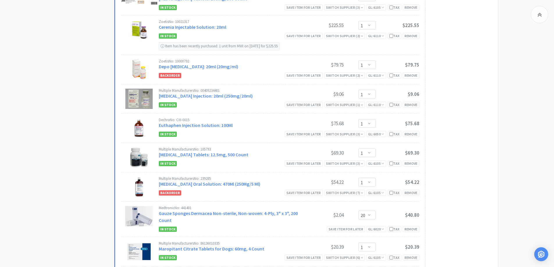
click at [176, 185] on link "[MEDICAL_DATA] Oral Solution: 470Ml (250Mg/5 Ml)" at bounding box center [209, 184] width 101 height 6
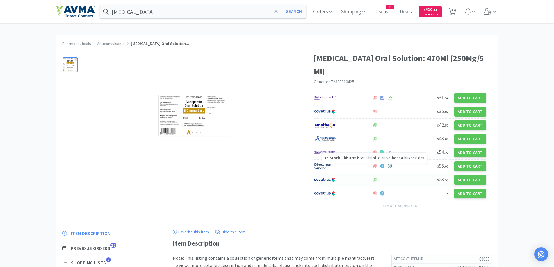
click at [376, 178] on icon at bounding box center [374, 180] width 4 height 4
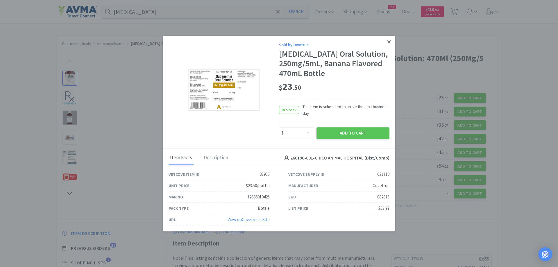
click at [389, 43] on icon at bounding box center [388, 41] width 3 height 5
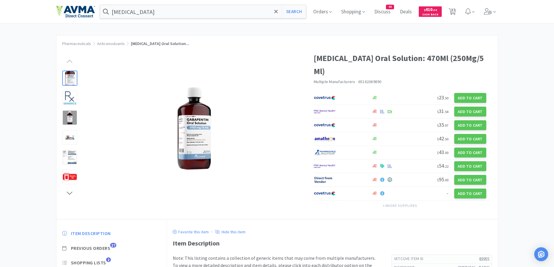
click at [530, 98] on div "Pharmaceuticals Anticonvulsants Gabapentin Oral Solution... Gabapentin Oral Sol…" at bounding box center [277, 194] width 554 height 319
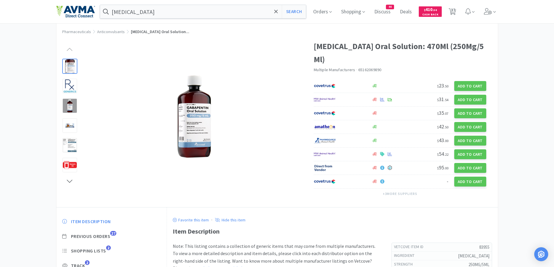
scroll to position [12, 0]
click at [513, 79] on div "Pharmaceuticals Anticonvulsants Gabapentin Oral Solution... Gabapentin Oral Sol…" at bounding box center [277, 182] width 554 height 319
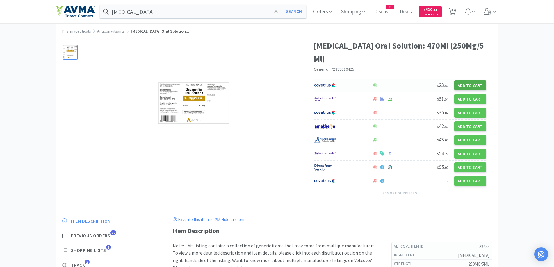
click at [474, 81] on button "Add to Cart" at bounding box center [470, 86] width 32 height 10
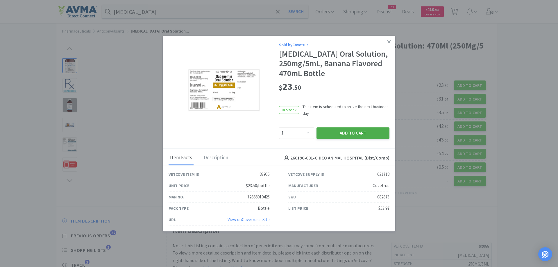
click at [342, 136] on button "Add to Cart" at bounding box center [353, 133] width 73 height 12
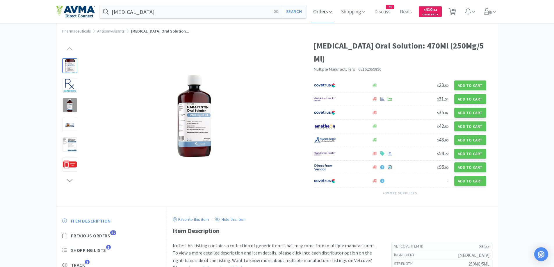
click at [327, 17] on span "Orders" at bounding box center [322, 11] width 23 height 23
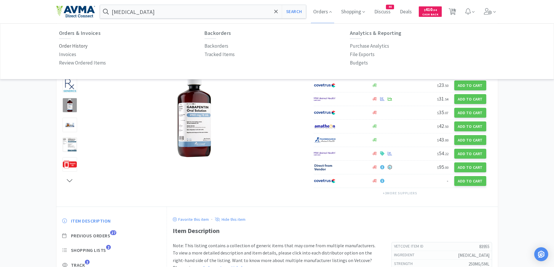
click at [65, 49] on p "Order History" at bounding box center [73, 46] width 28 height 8
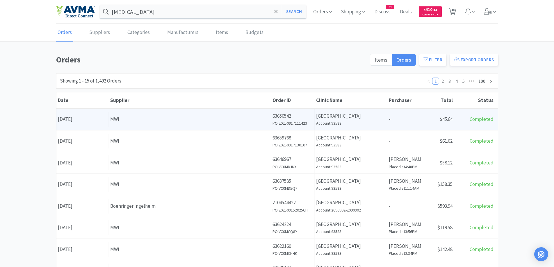
click at [133, 121] on div "MWI" at bounding box center [189, 119] width 159 height 8
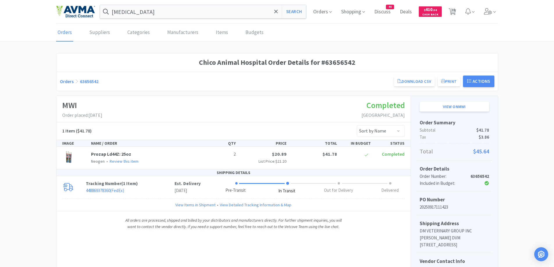
click at [66, 84] on div "Orders 63656542 Download CSV Print Chico Animal Hospital Order for MWI PO Numbe…" at bounding box center [277, 82] width 434 height 12
click at [69, 81] on link "Orders" at bounding box center [67, 81] width 14 height 6
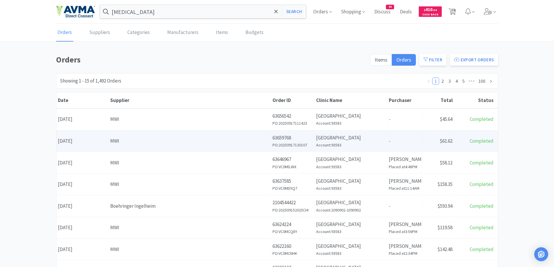
click at [146, 137] on div "MWI" at bounding box center [189, 141] width 159 height 8
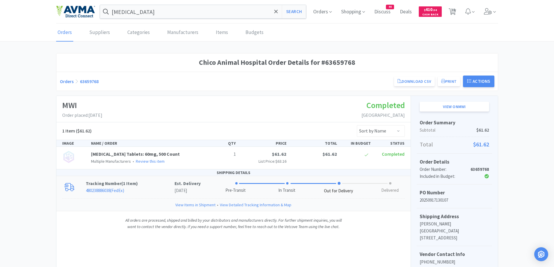
click at [154, 178] on div "Tracking Number ( 1 Item ) 480238886038 ( FedEx ) Est. Delivery Sep 18th, 2025 …" at bounding box center [233, 187] width 354 height 22
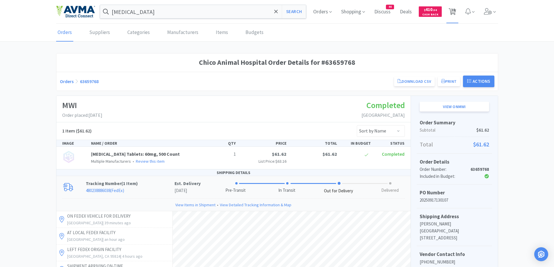
click at [450, 11] on icon at bounding box center [452, 11] width 7 height 6
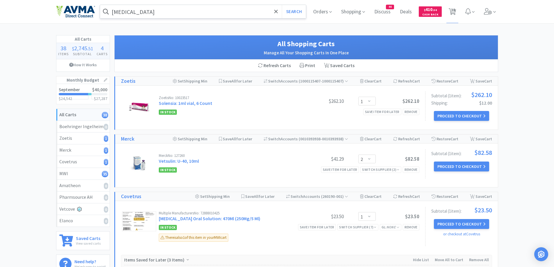
click at [167, 15] on input "Insulin" at bounding box center [203, 11] width 206 height 13
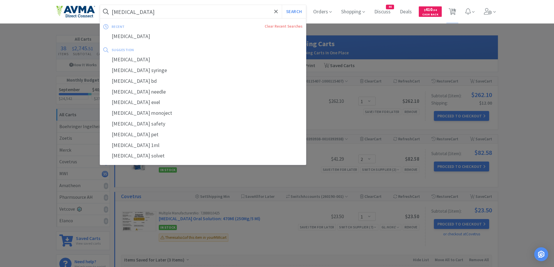
paste input "Apoquel 3.6mg"
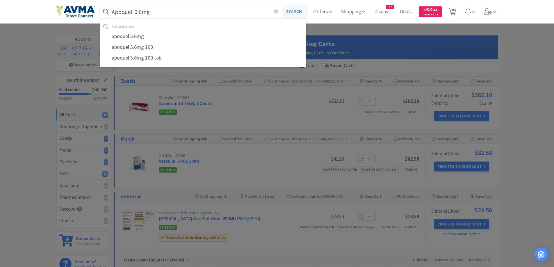
click at [293, 9] on button "Search" at bounding box center [294, 11] width 24 height 13
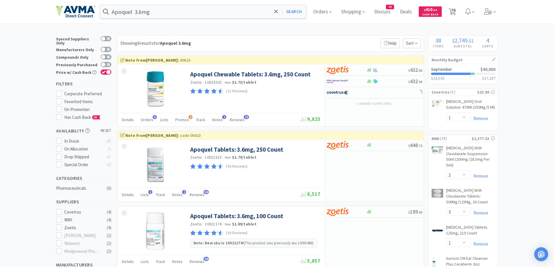
click at [273, 37] on div "Showing 6 results for Apoquel 3.6mg Filters Help Sort" at bounding box center [270, 43] width 307 height 16
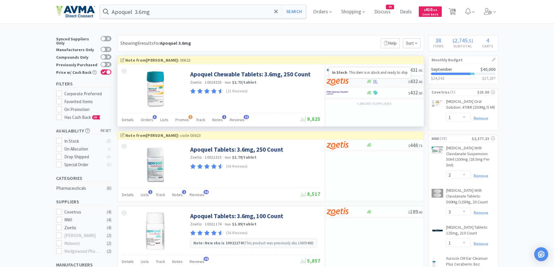
click at [369, 79] on icon at bounding box center [369, 81] width 4 height 4
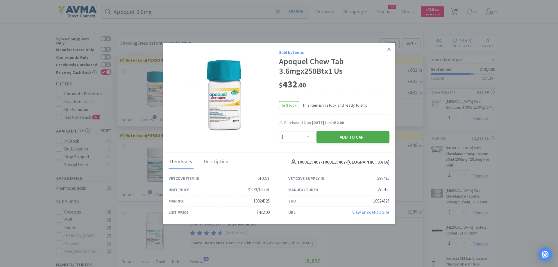
click at [351, 135] on button "Add to Cart" at bounding box center [353, 137] width 73 height 12
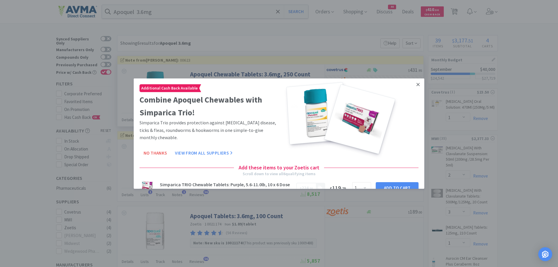
click at [417, 85] on icon at bounding box center [418, 84] width 3 height 5
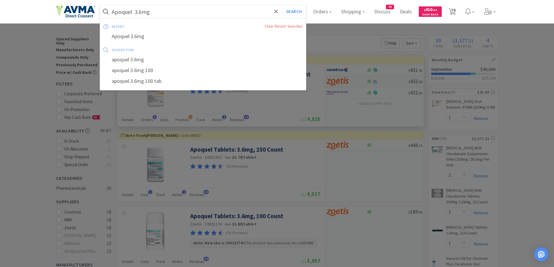
click at [139, 9] on input "Apoquel 3.6mg" at bounding box center [203, 11] width 206 height 13
click at [142, 11] on input "Apoquel 3.6mg" at bounding box center [203, 11] width 206 height 13
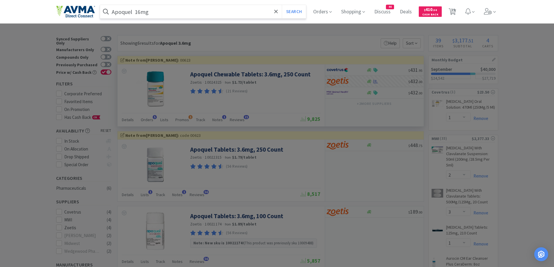
click at [282, 5] on button "Search" at bounding box center [294, 11] width 24 height 13
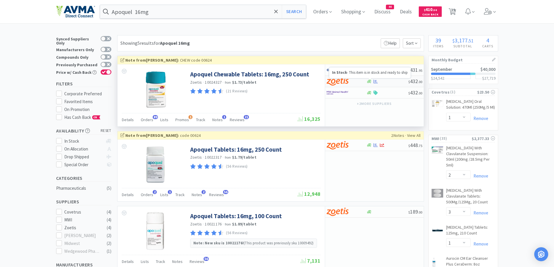
click at [369, 82] on icon at bounding box center [369, 81] width 4 height 3
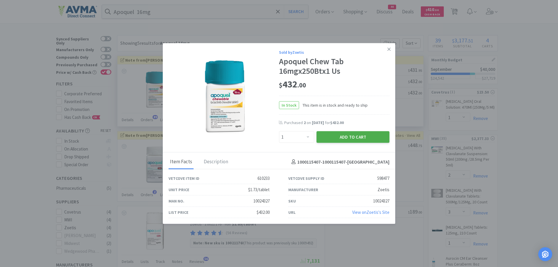
click at [327, 139] on button "Add to Cart" at bounding box center [353, 137] width 73 height 12
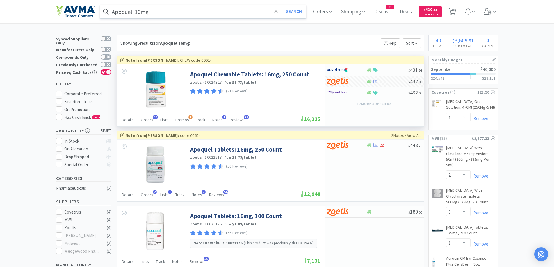
click at [183, 13] on input "Apoquel 16mg" at bounding box center [203, 11] width 206 height 13
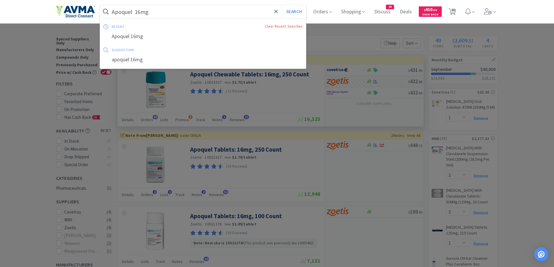
paste input "Cytopoint 40"
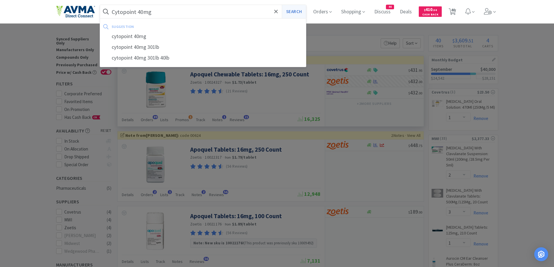
click at [297, 15] on button "Search" at bounding box center [294, 11] width 24 height 13
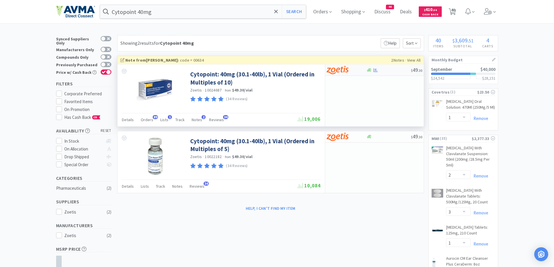
click at [364, 73] on div at bounding box center [346, 70] width 40 height 10
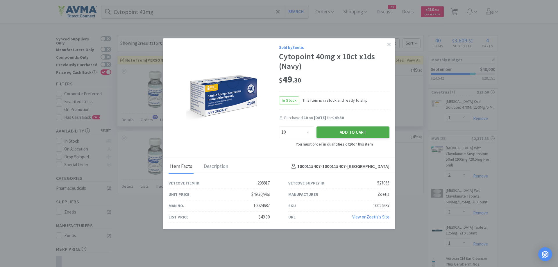
click at [345, 130] on button "Add to Cart" at bounding box center [353, 133] width 73 height 12
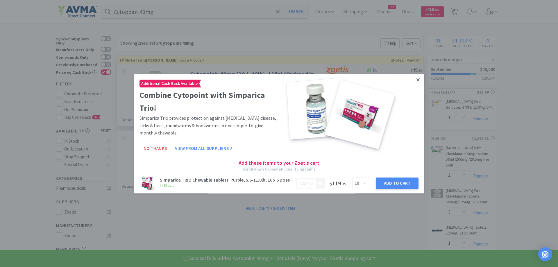
click at [417, 79] on icon at bounding box center [418, 79] width 3 height 5
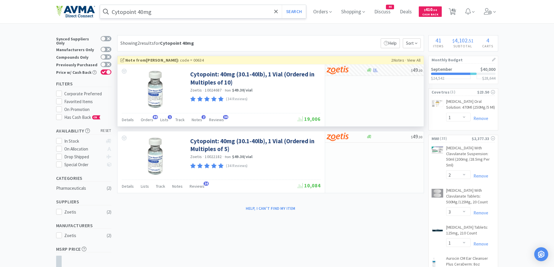
click at [167, 15] on input "Cytopoint 40mg" at bounding box center [203, 11] width 206 height 13
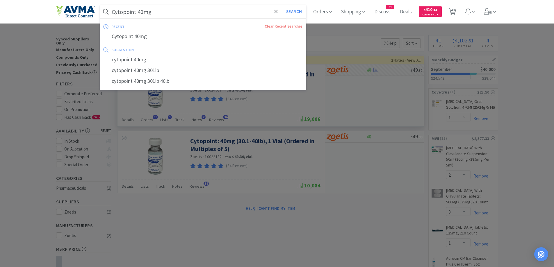
paste input "Solensia"
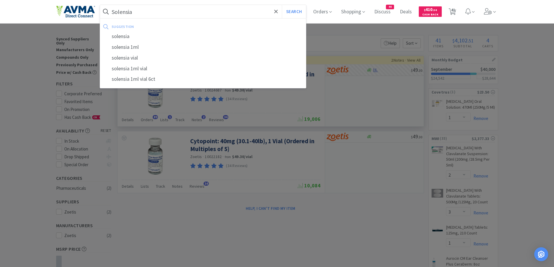
click at [282, 5] on button "Search" at bounding box center [294, 11] width 24 height 13
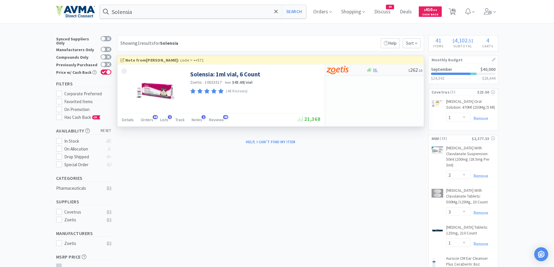
click at [361, 72] on div at bounding box center [346, 70] width 40 height 10
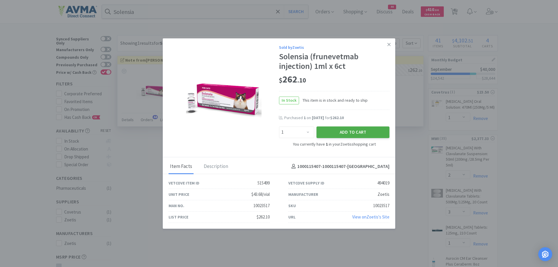
click at [328, 133] on button "Add to Cart" at bounding box center [353, 133] width 73 height 12
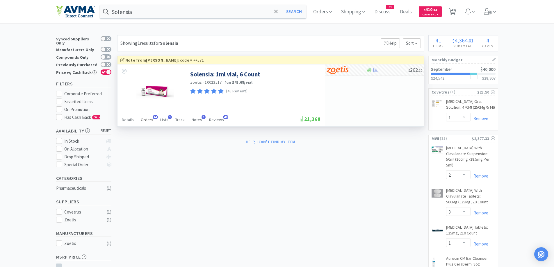
click at [142, 115] on div "Details Orders 44 Lists 1 Track Notes 1 Reviews 48 21,368" at bounding box center [221, 119] width 199 height 13
click at [143, 118] on span "Orders" at bounding box center [147, 119] width 12 height 5
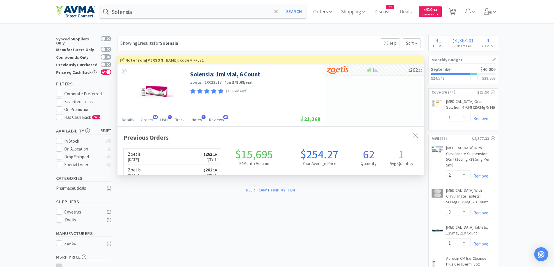
scroll to position [156, 306]
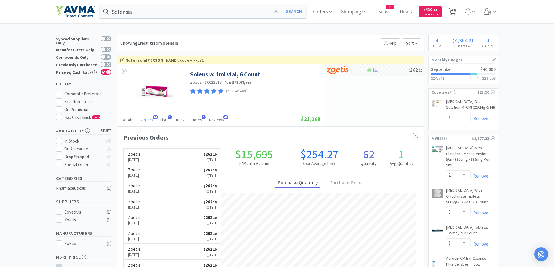
click at [458, 14] on span "41" at bounding box center [452, 11] width 12 height 23
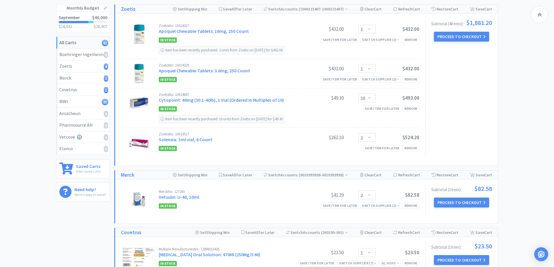
scroll to position [58, 0]
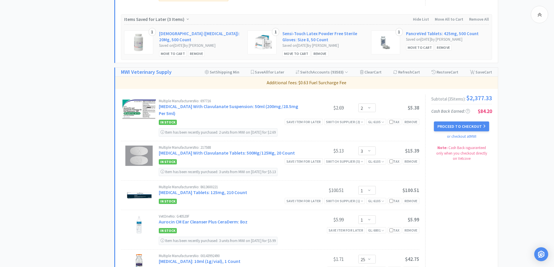
scroll to position [407, 0]
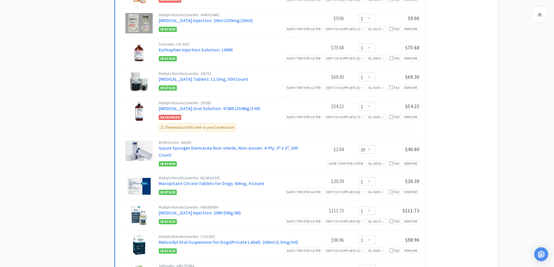
scroll to position [756, 0]
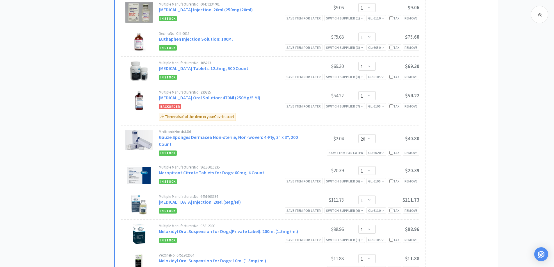
click at [480, 125] on div "Subtotal ( 35 item s ): $2,377.33 Cash Back Earned : $84.20 Proceed to Checkout…" at bounding box center [458, 266] width 67 height 1157
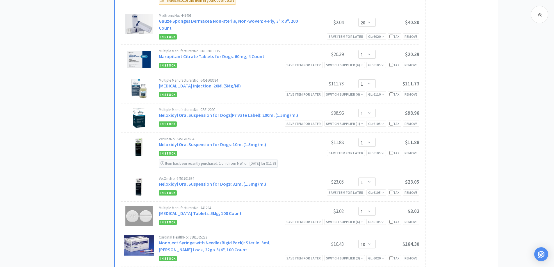
scroll to position [988, 0]
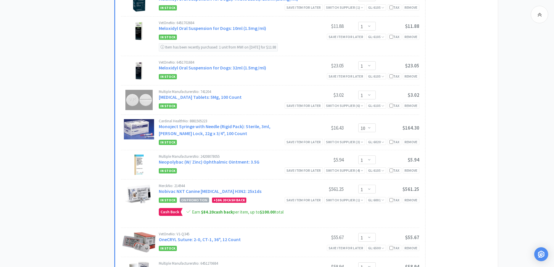
click at [487, 164] on div "Subtotal ( 35 item s ): $2,377.33 Cash Back Earned : $84.20 Proceed to Checkout…" at bounding box center [458, 33] width 67 height 1157
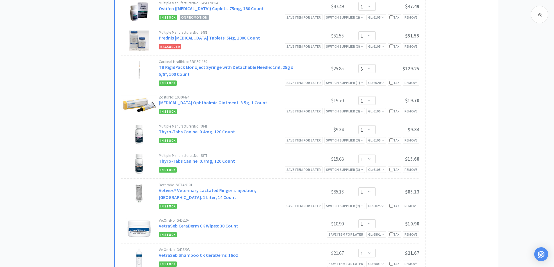
scroll to position [1337, 0]
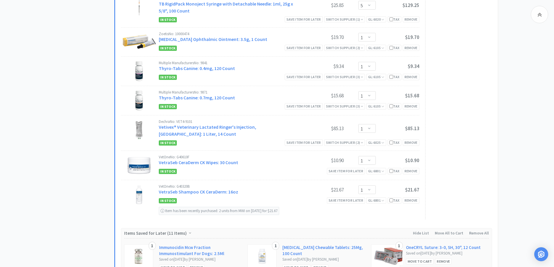
scroll to position [1395, 0]
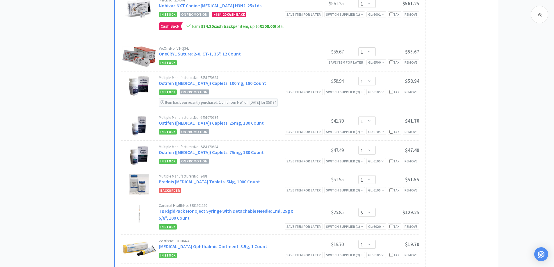
scroll to position [1163, 0]
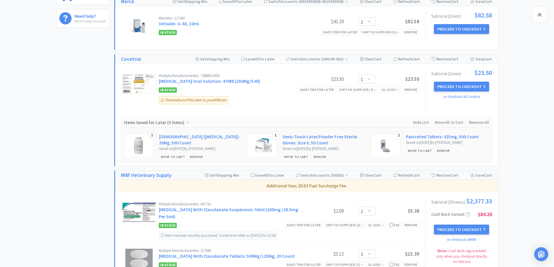
scroll to position [233, 0]
